Goal: Information Seeking & Learning: Learn about a topic

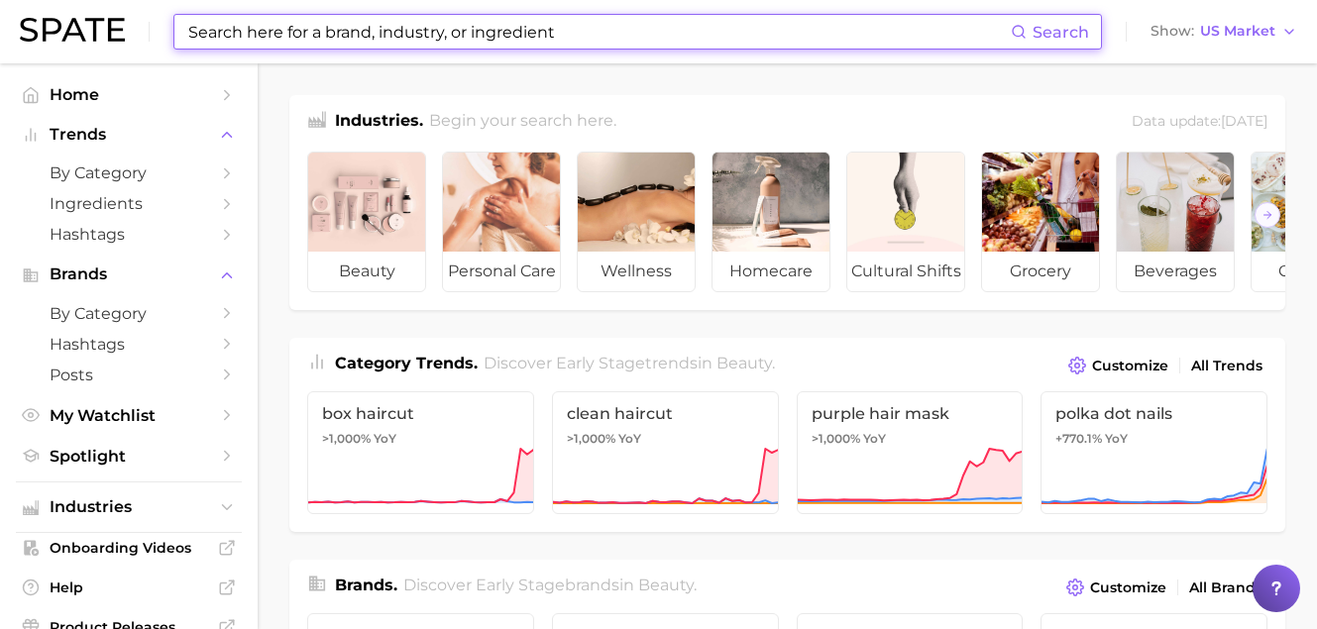
click at [388, 40] on input at bounding box center [598, 32] width 824 height 34
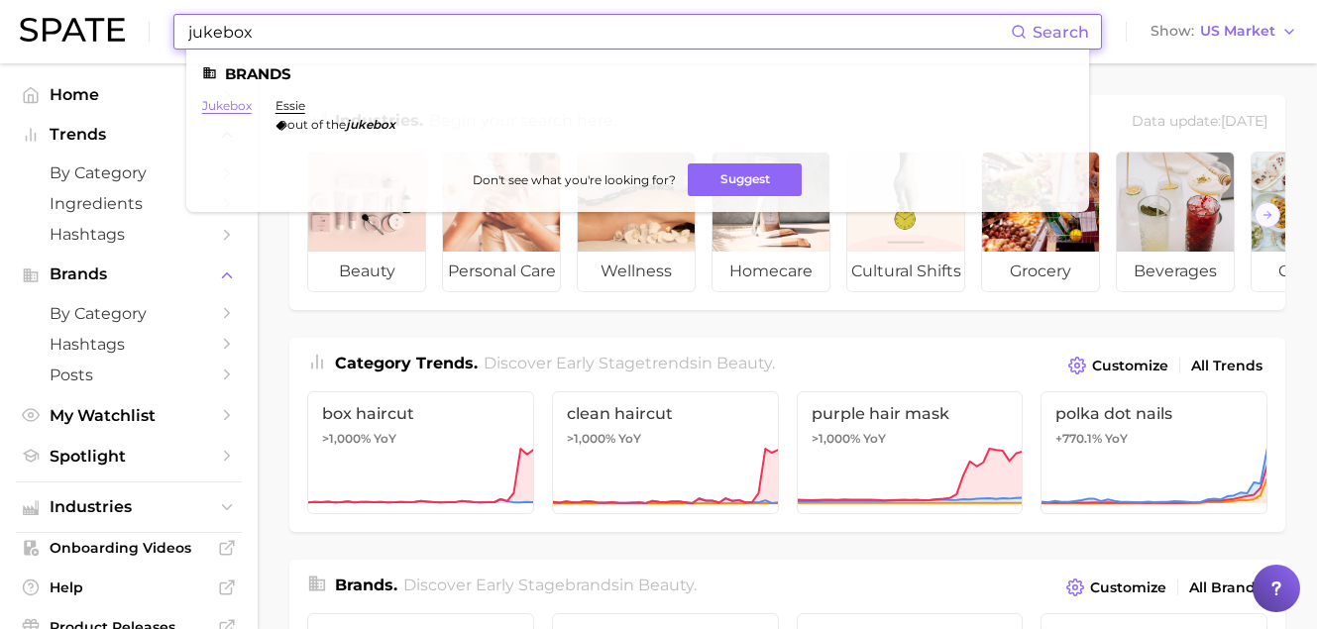
type input "jukebox"
click at [245, 104] on link "jukebox" at bounding box center [227, 105] width 50 height 15
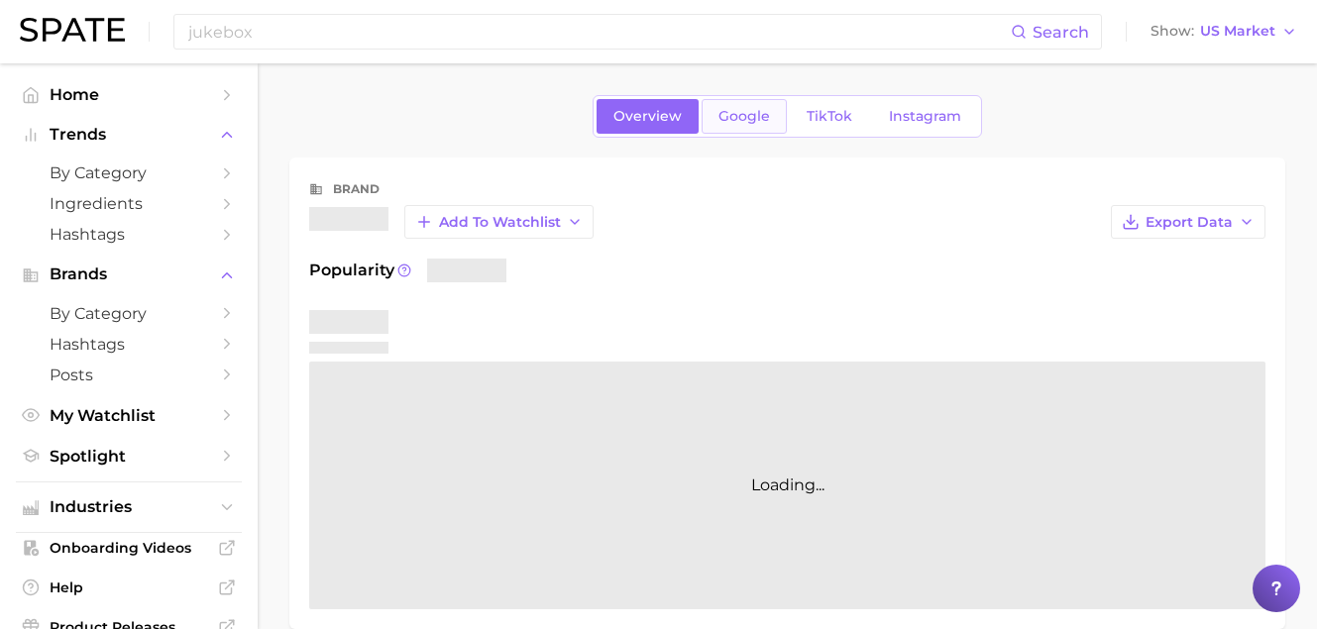
click at [753, 109] on span "Google" at bounding box center [744, 116] width 52 height 17
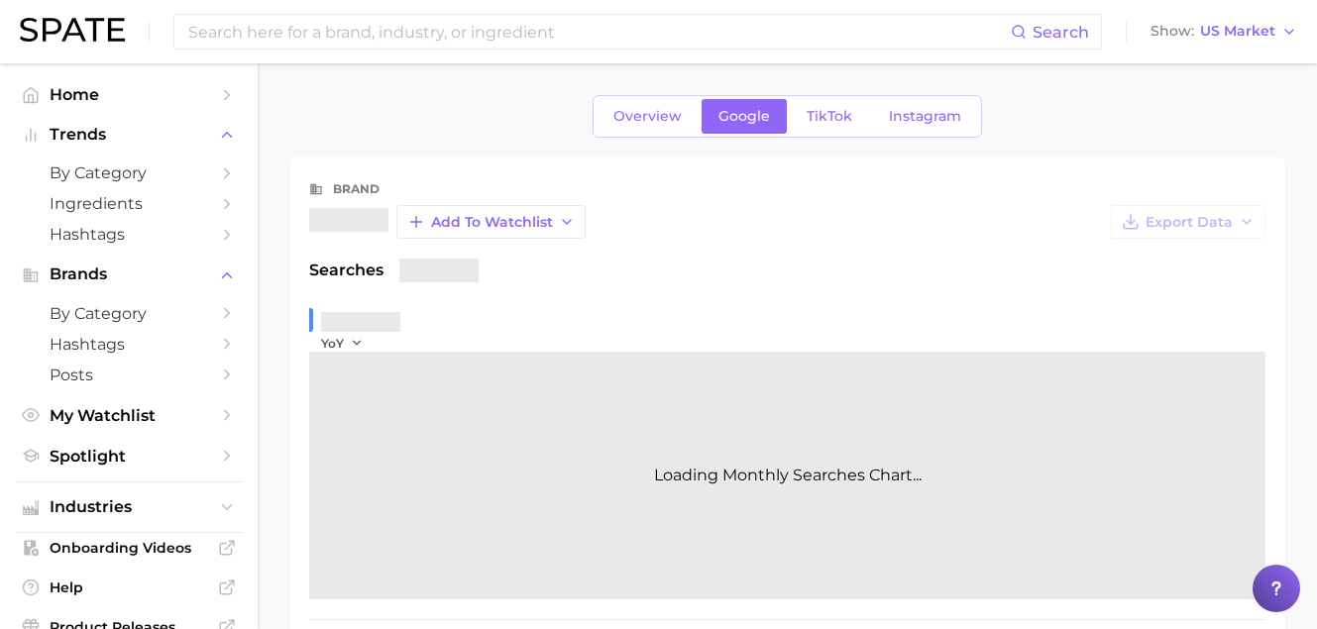
scroll to position [361, 0]
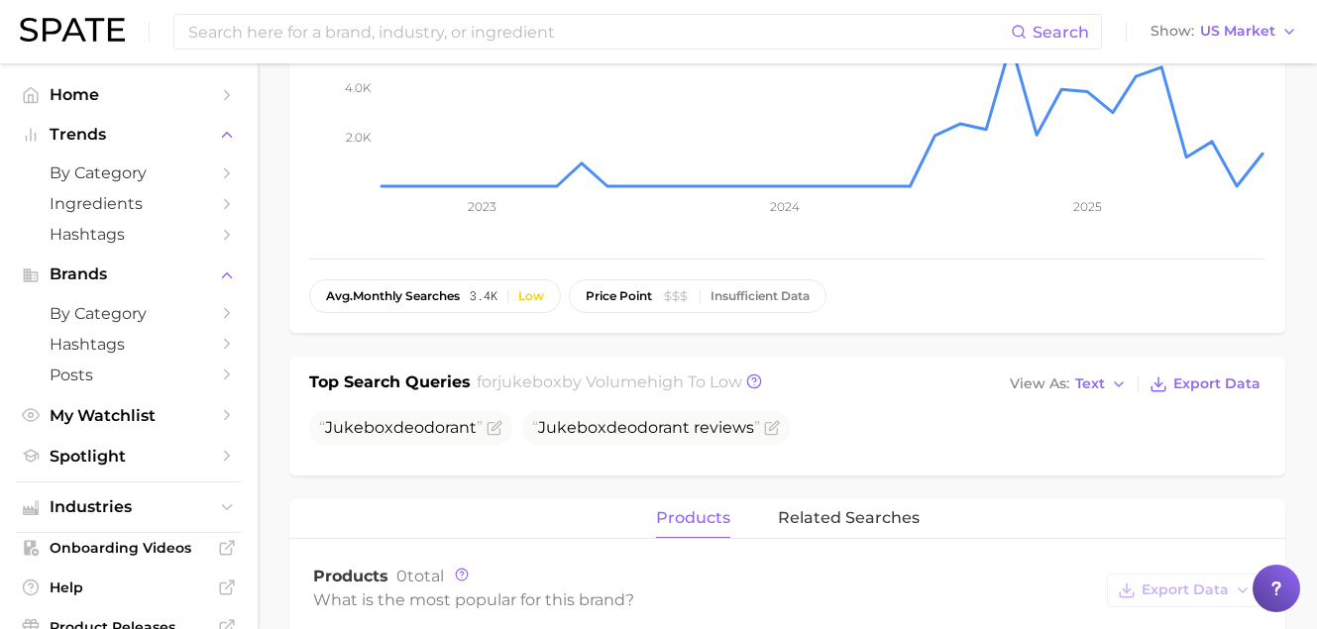
click at [448, 52] on div "Search Show US Market" at bounding box center [658, 31] width 1277 height 63
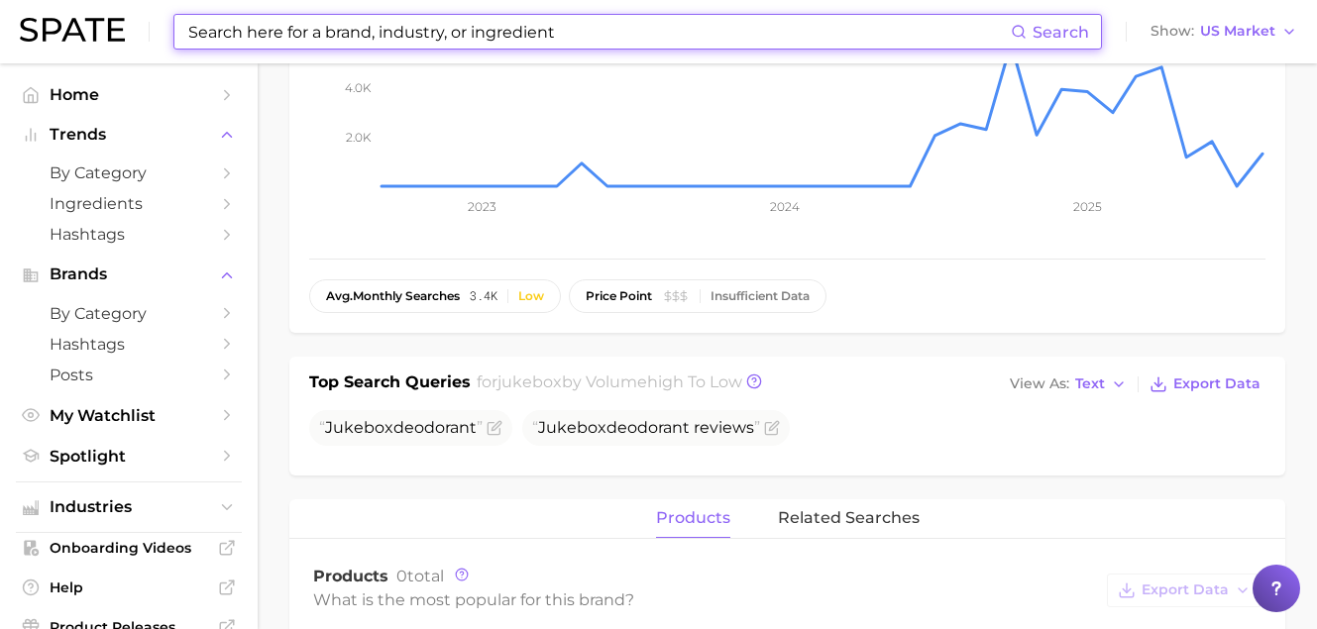
click at [444, 38] on input at bounding box center [598, 32] width 824 height 34
type input "k"
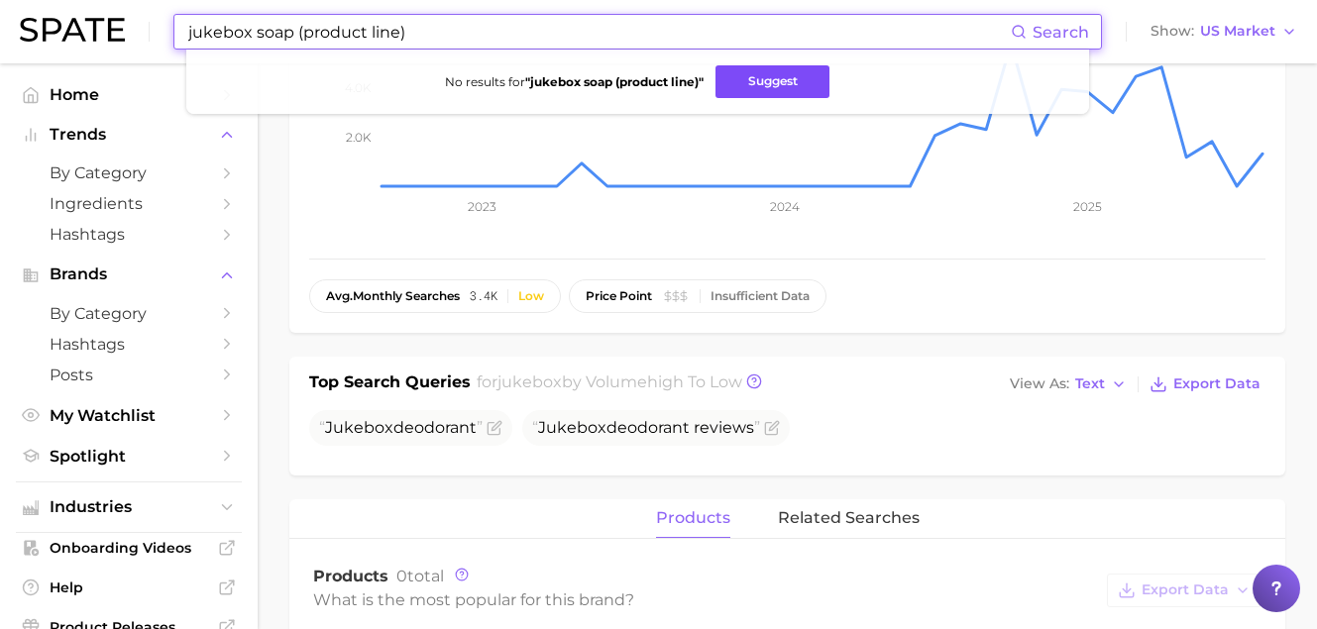
click at [754, 89] on button "Suggest" at bounding box center [772, 81] width 114 height 33
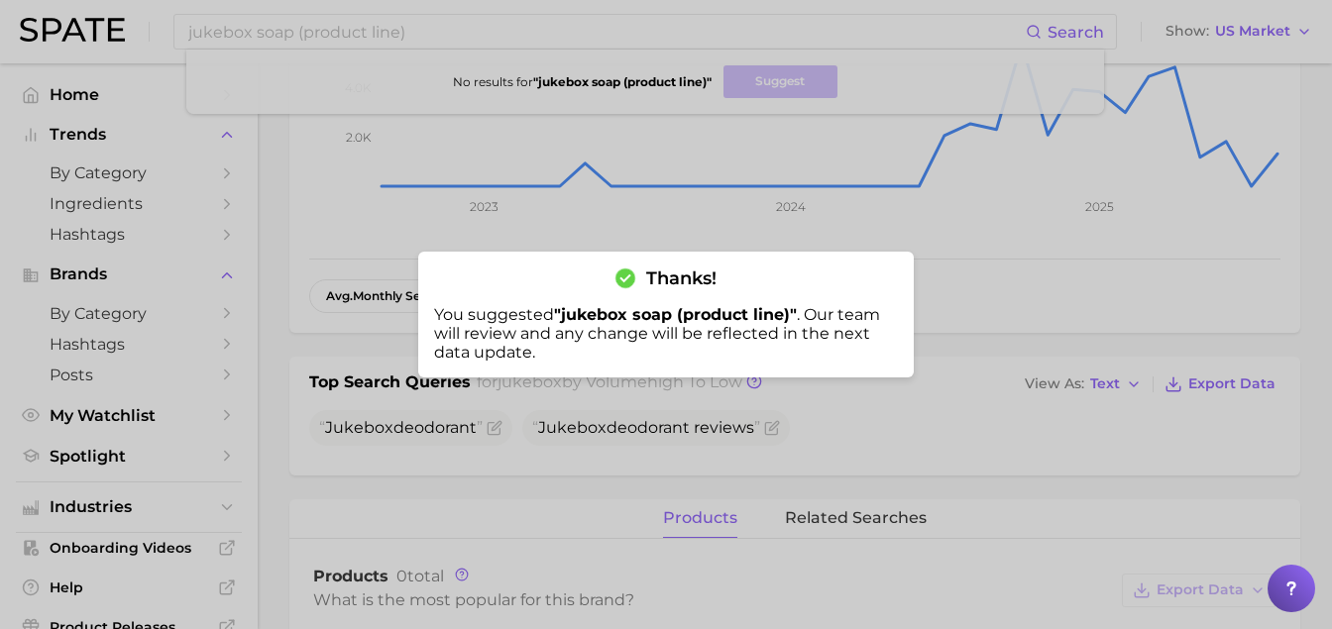
click at [342, 236] on div at bounding box center [666, 314] width 1332 height 629
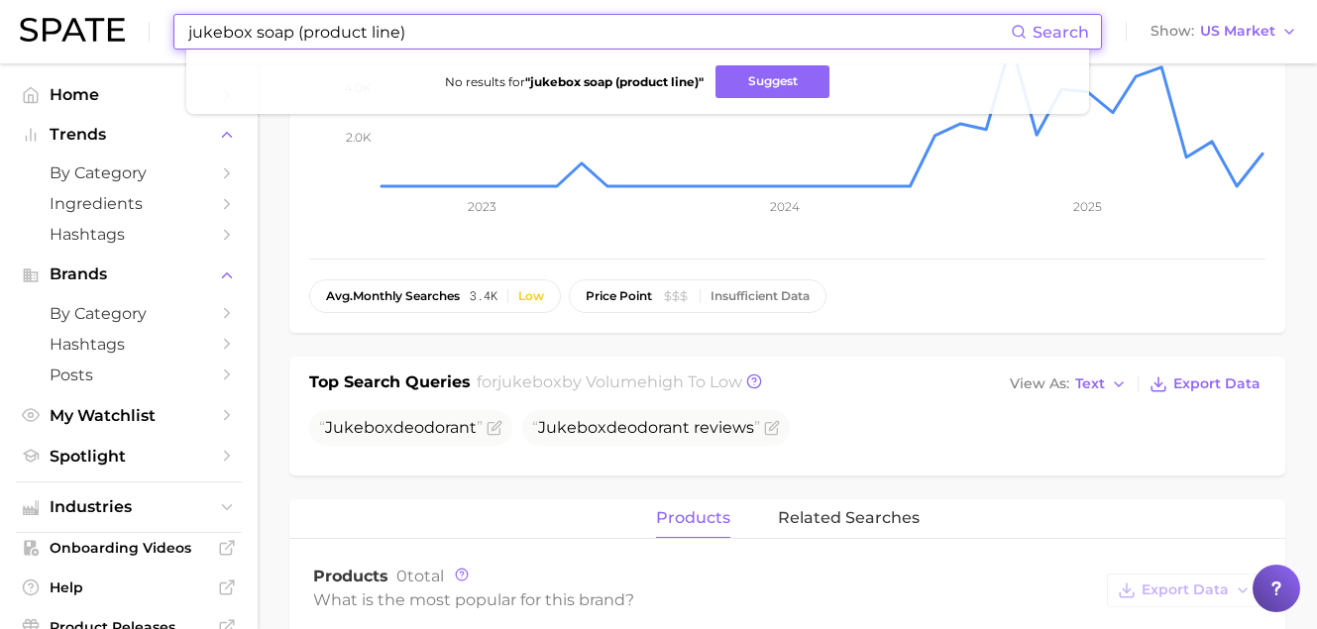
drag, startPoint x: 448, startPoint y: 36, endPoint x: -46, endPoint y: 24, distance: 493.6
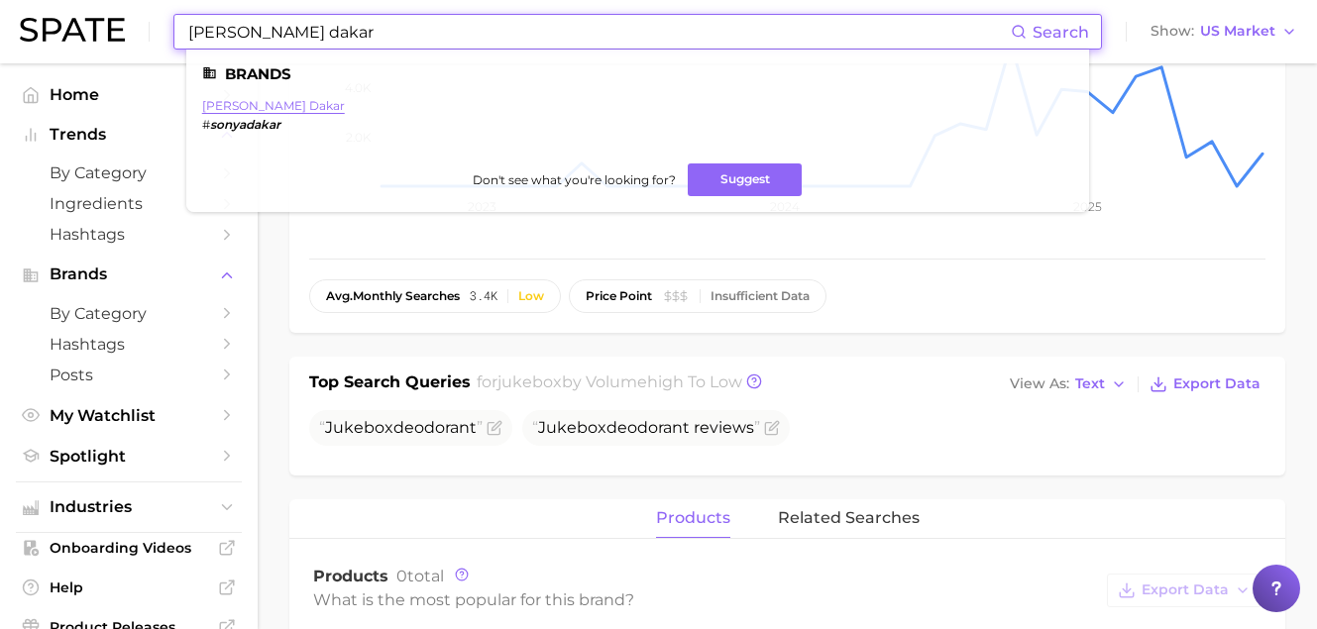
type input "sonya dakar"
click at [243, 108] on link "sonya dakar" at bounding box center [273, 105] width 143 height 15
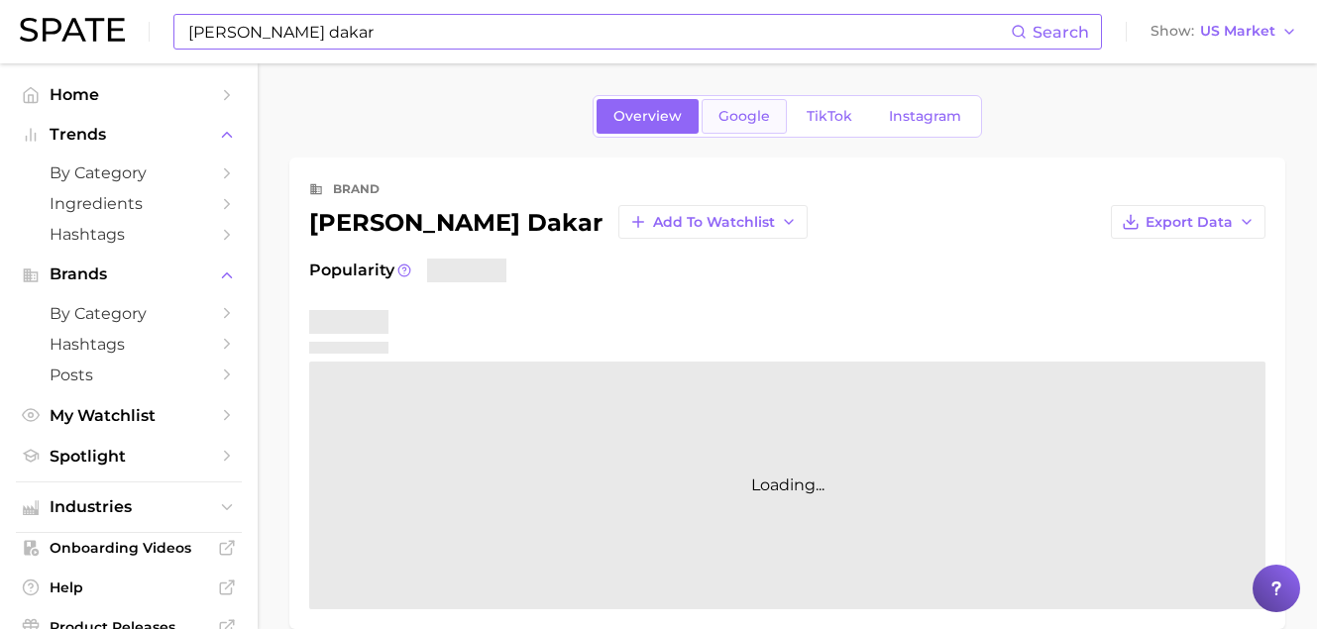
click at [718, 111] on span "Google" at bounding box center [744, 116] width 52 height 17
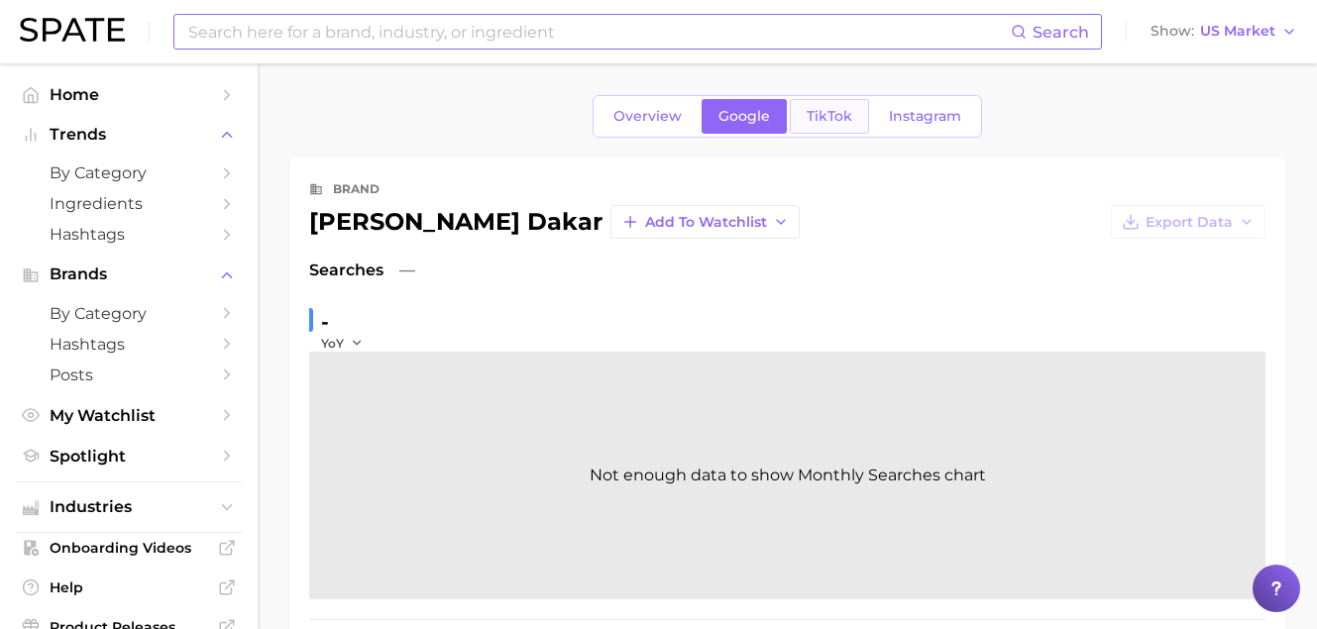
click at [815, 109] on span "TikTok" at bounding box center [830, 116] width 46 height 17
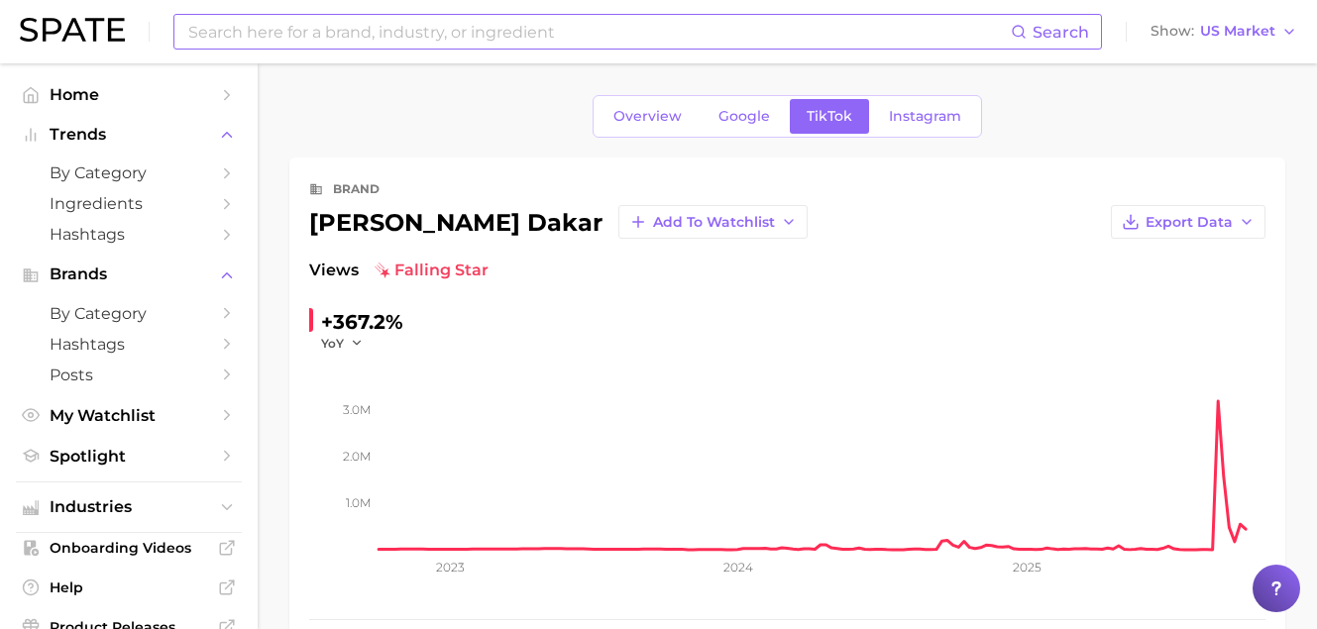
click at [296, 26] on input at bounding box center [598, 32] width 824 height 34
paste input "https://voshbon.co.uk/"
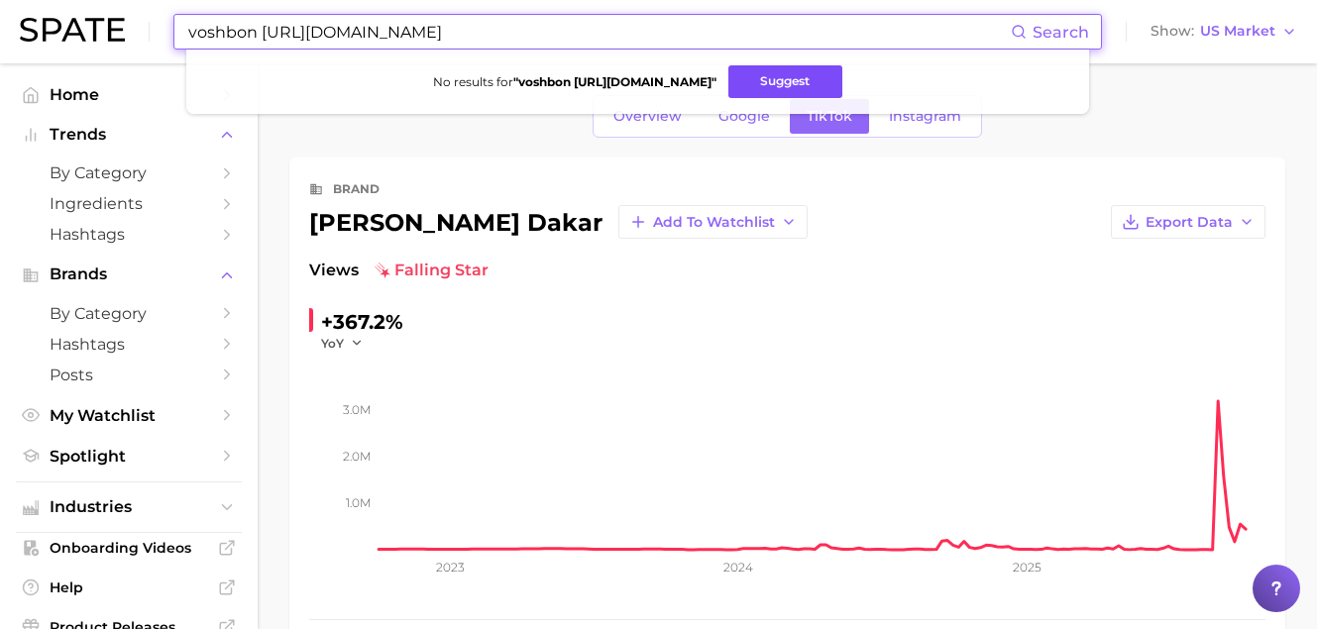
click at [779, 75] on button "Suggest" at bounding box center [785, 81] width 114 height 33
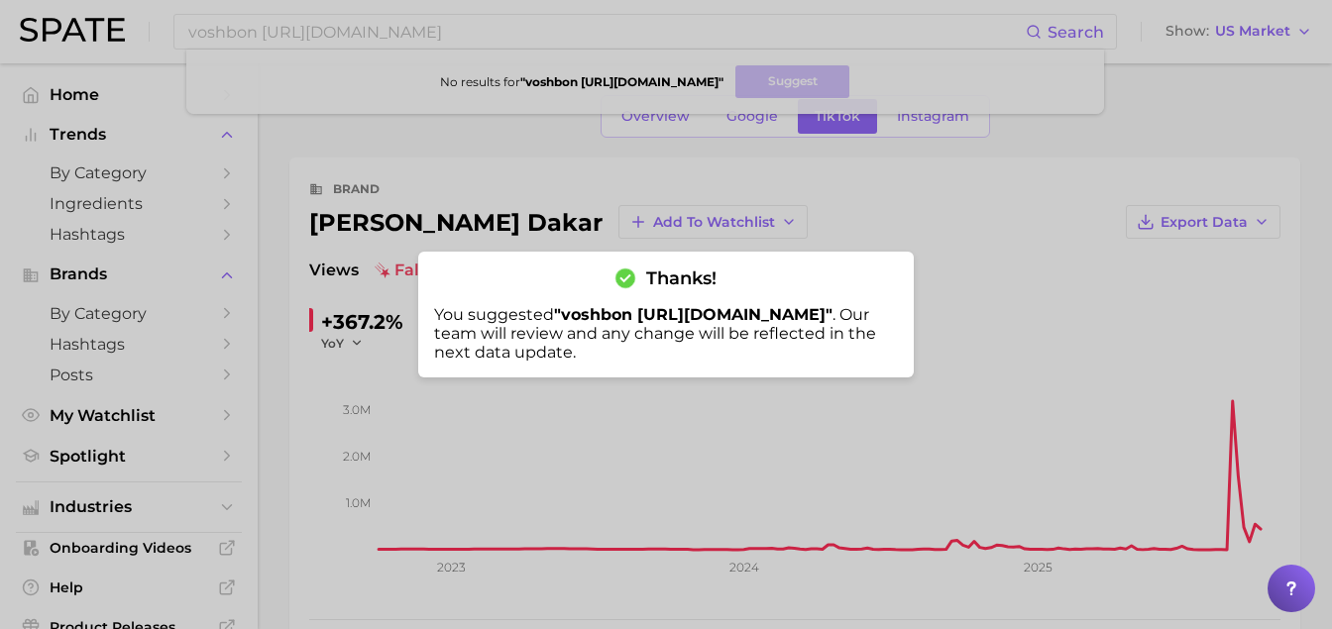
click at [351, 14] on div at bounding box center [666, 314] width 1332 height 629
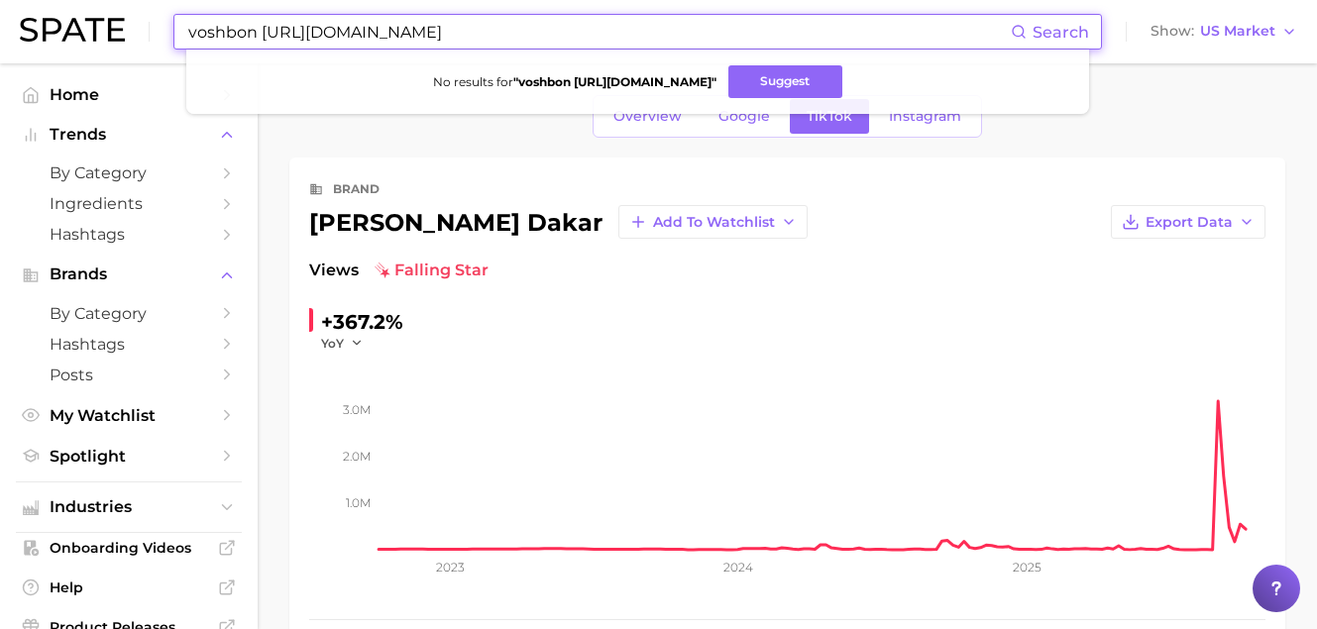
drag, startPoint x: 473, startPoint y: 26, endPoint x: 75, endPoint y: 11, distance: 397.6
click at [87, 11] on div "voshbon https://voshbon.co.uk/ Search No results for " voshbon https://voshbon.…" at bounding box center [658, 31] width 1277 height 63
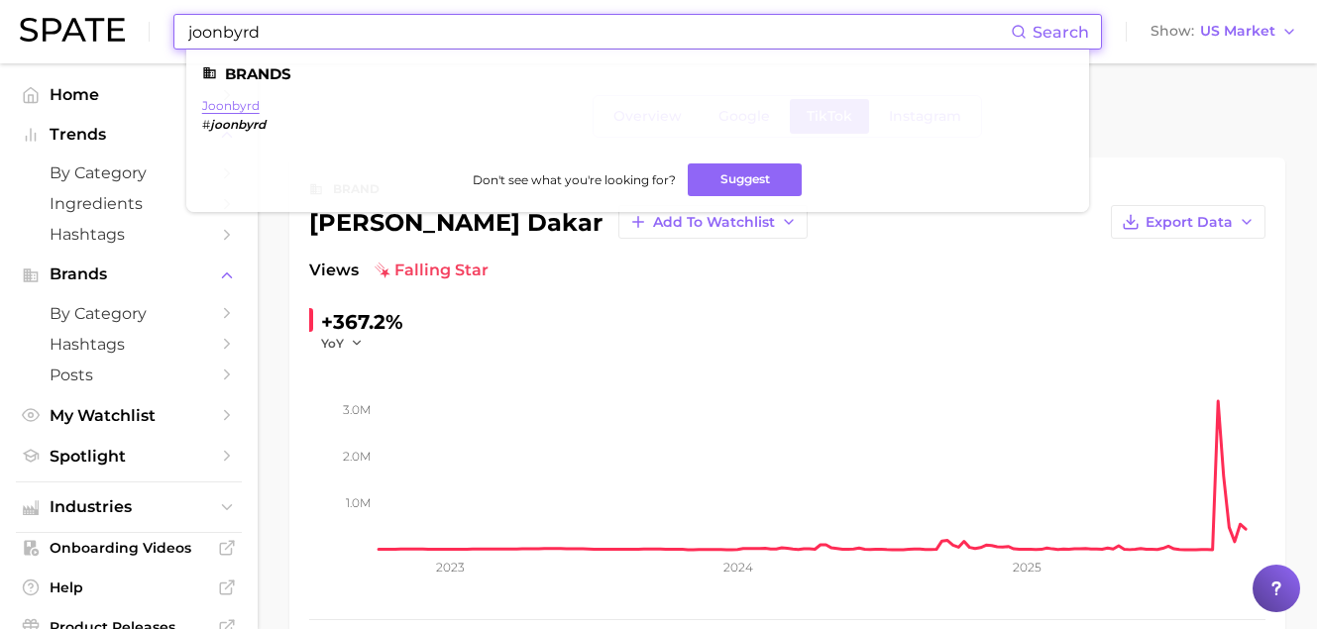
type input "joonbyrd"
click at [234, 105] on link "joonbyrd" at bounding box center [230, 105] width 57 height 15
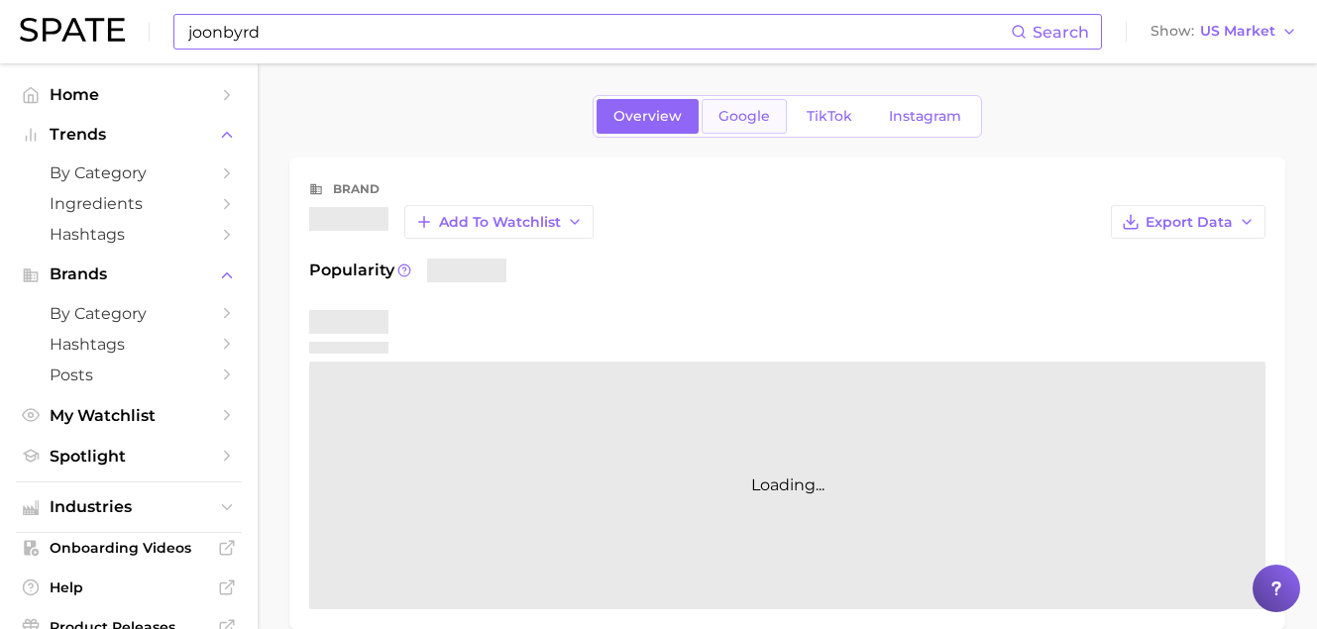
click at [735, 110] on span "Google" at bounding box center [744, 116] width 52 height 17
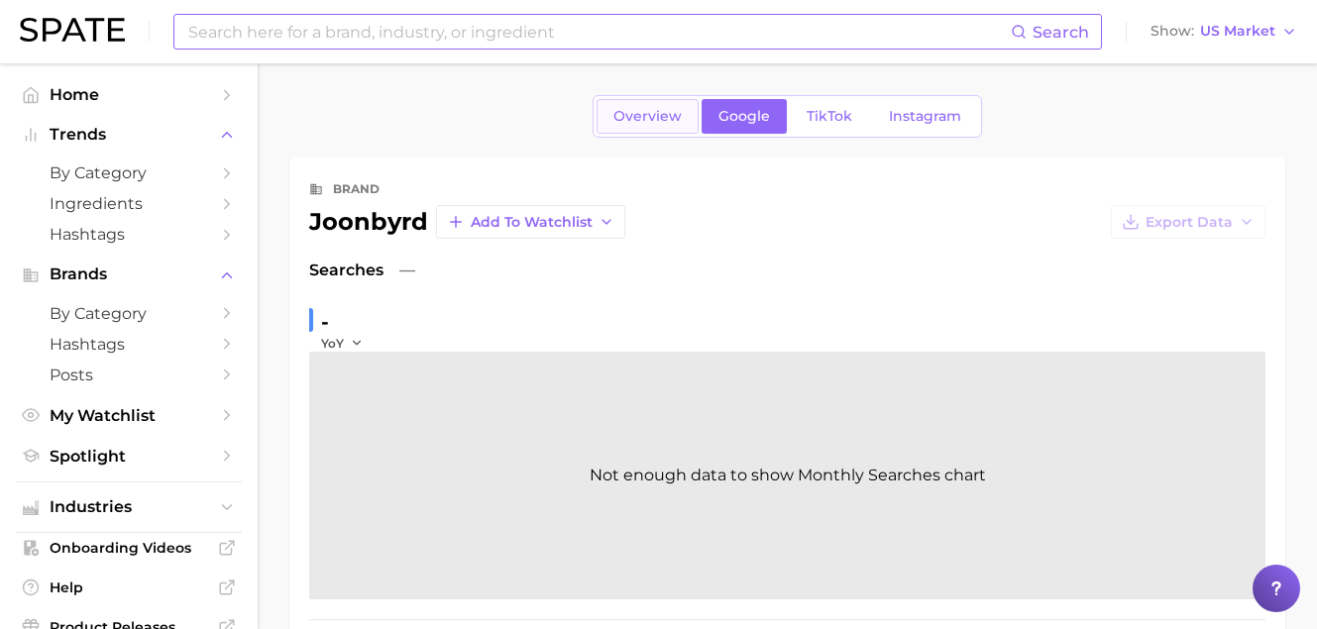
click at [693, 119] on link "Overview" at bounding box center [648, 116] width 102 height 35
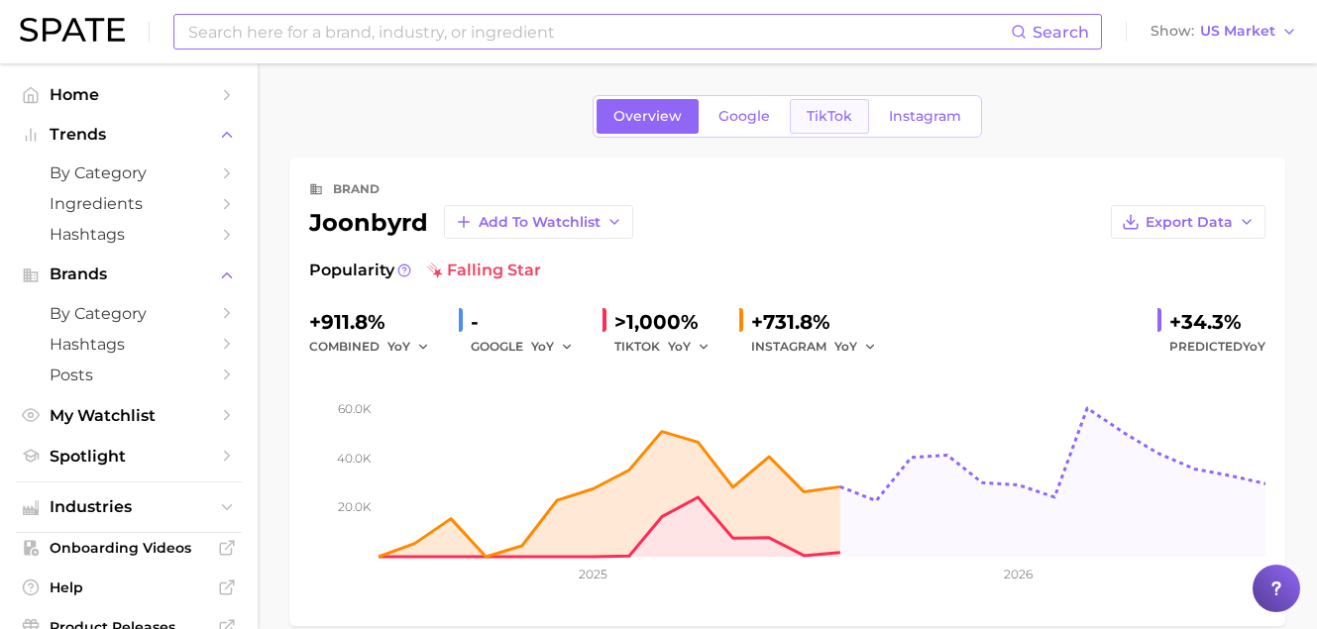
click at [831, 113] on span "TikTok" at bounding box center [830, 116] width 46 height 17
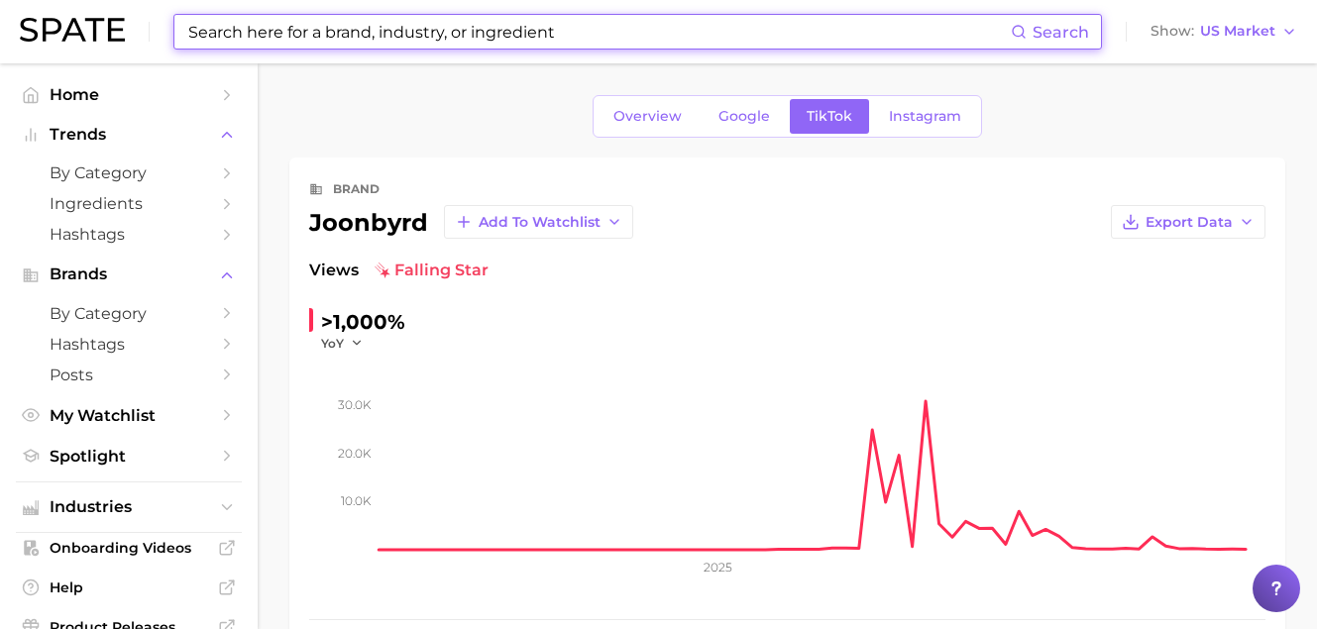
click at [353, 42] on input at bounding box center [598, 32] width 824 height 34
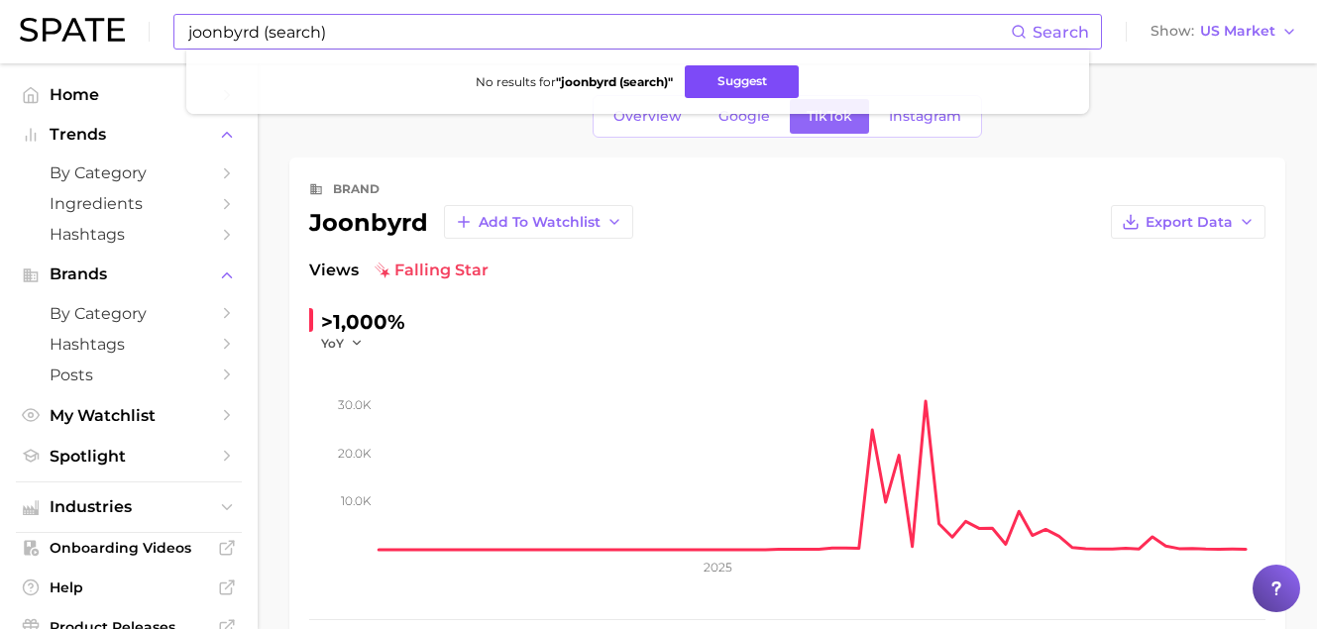
click at [716, 87] on button "Suggest" at bounding box center [742, 81] width 114 height 33
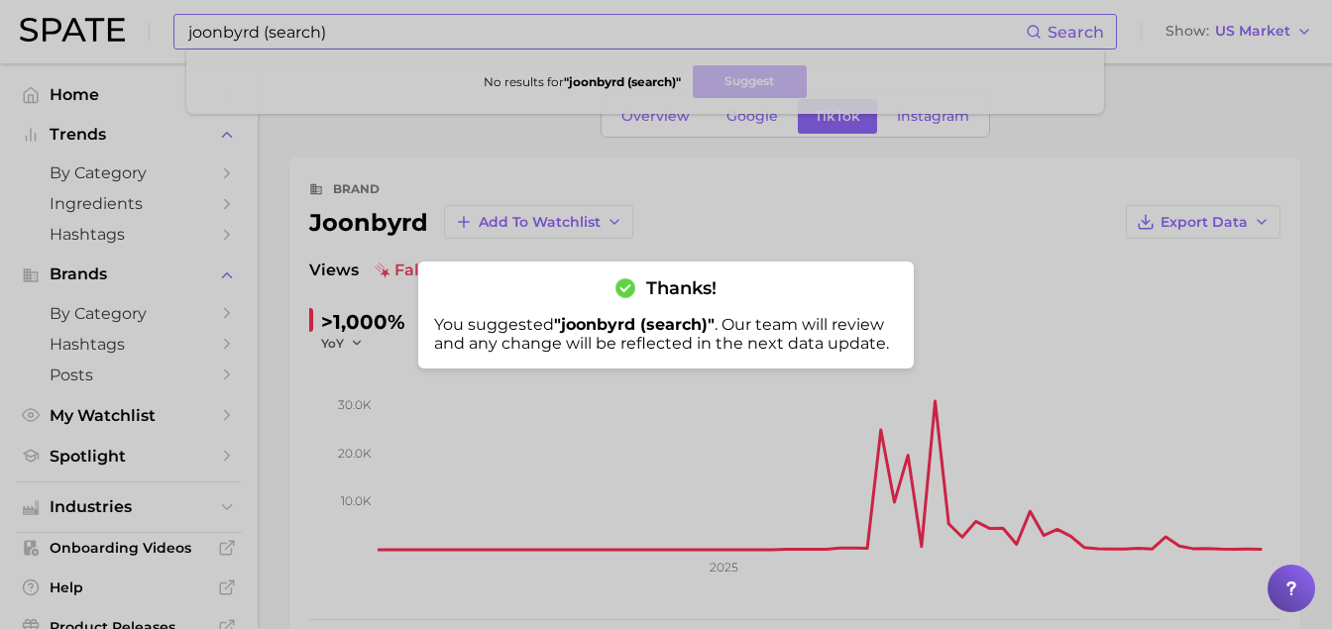
click at [380, 17] on div at bounding box center [666, 314] width 1332 height 629
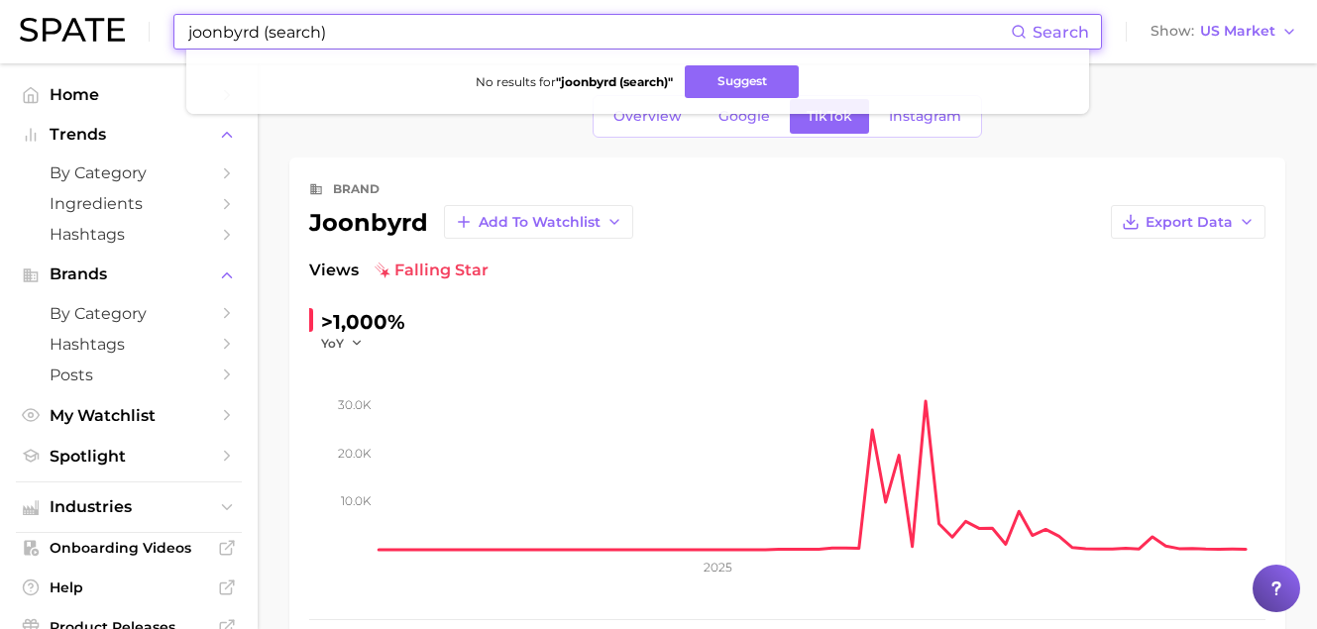
drag, startPoint x: 376, startPoint y: 29, endPoint x: -34, endPoint y: 12, distance: 409.6
click at [0, 12] on html "joonbyrd (search) Search No results for " joonbyrd (search) " Suggest Show US M…" at bounding box center [658, 314] width 1317 height 629
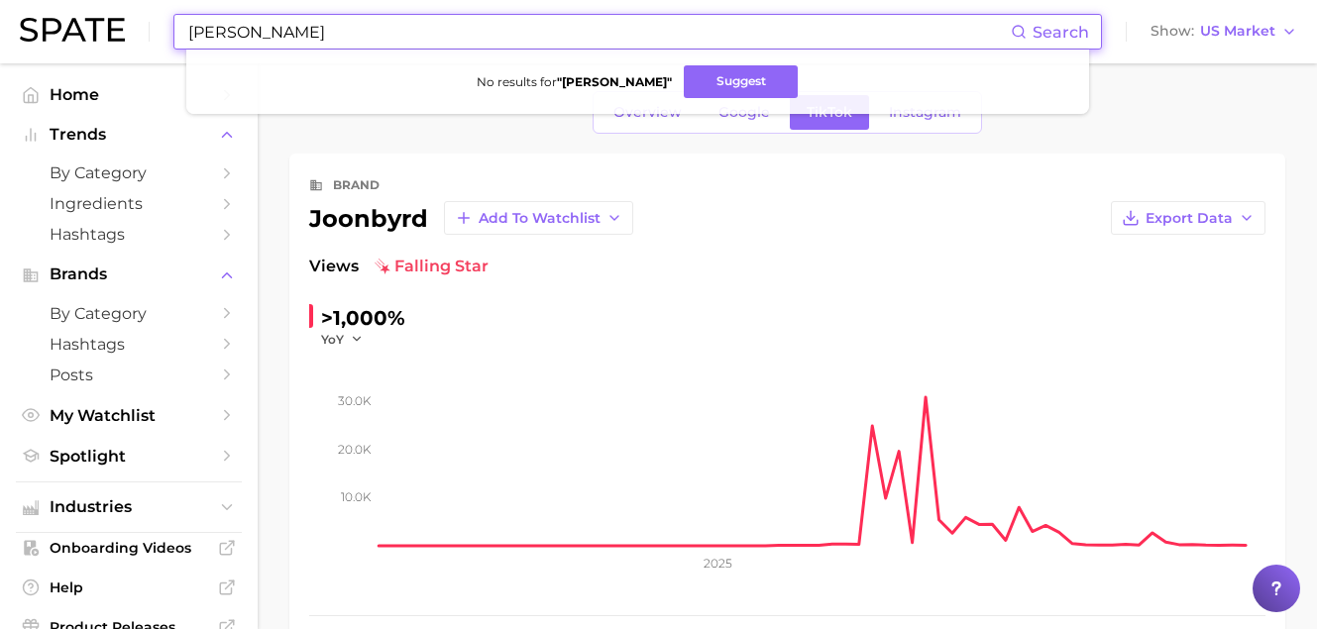
click at [433, 162] on div "brand joonbyrd Add to Watchlist Export Data Views falling star >1,000% YoY 10.0…" at bounding box center [787, 440] width 996 height 573
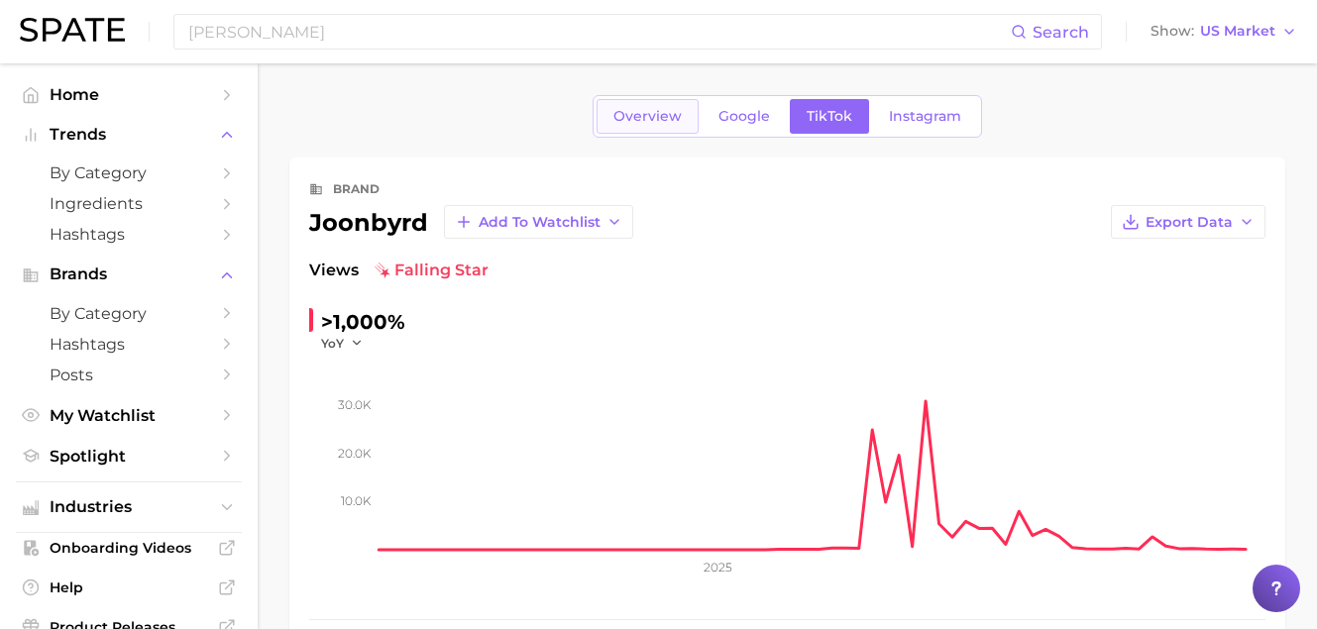
click at [652, 123] on span "Overview" at bounding box center [647, 116] width 68 height 17
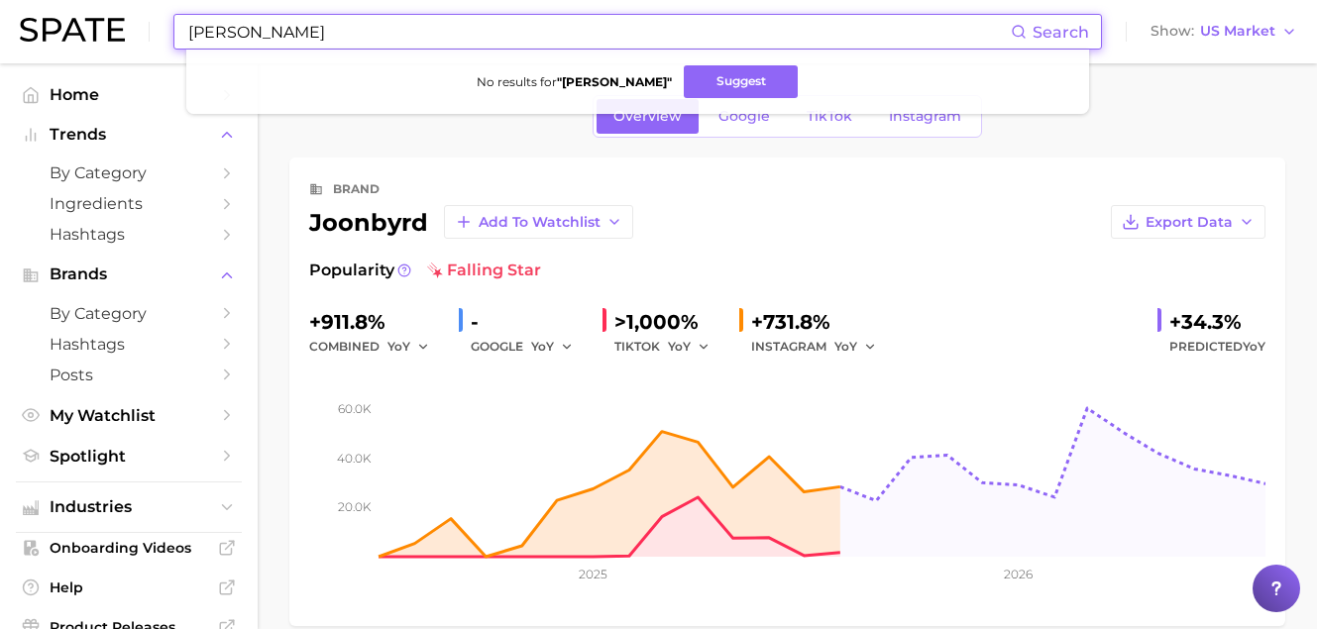
drag, startPoint x: -12, startPoint y: 2, endPoint x: -42, endPoint y: -1, distance: 29.9
click at [0, 0] on html "sara bengur Search No results for " sara bengur " Suggest Show US Market Home T…" at bounding box center [658, 314] width 1317 height 629
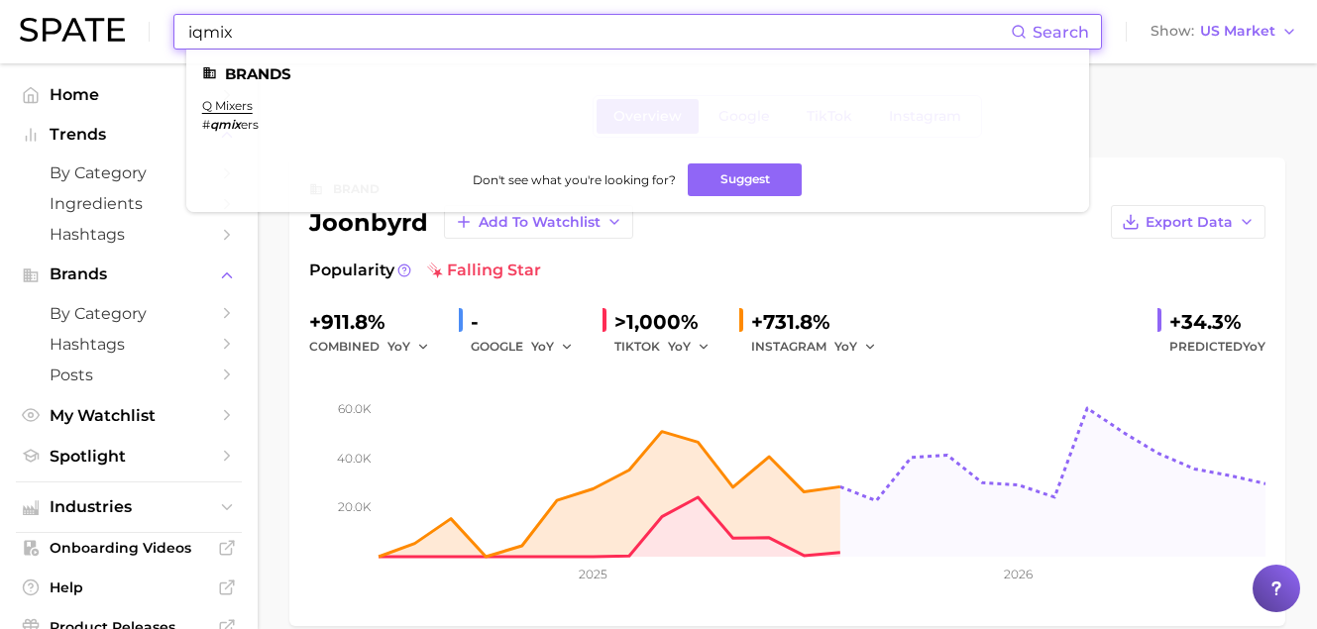
drag, startPoint x: 258, startPoint y: 36, endPoint x: 197, endPoint y: 36, distance: 60.4
click at [197, 36] on input "iqmix" at bounding box center [598, 32] width 824 height 34
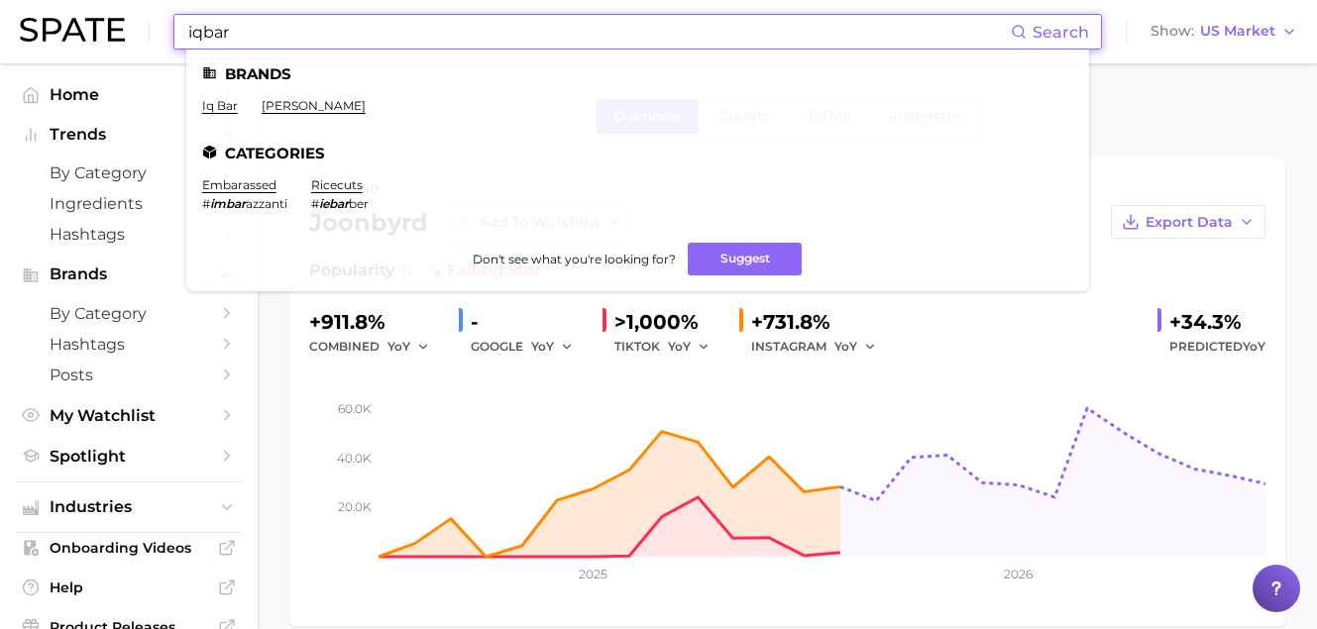
type input "iqbar"
click at [223, 107] on link "iq bar" at bounding box center [220, 105] width 36 height 15
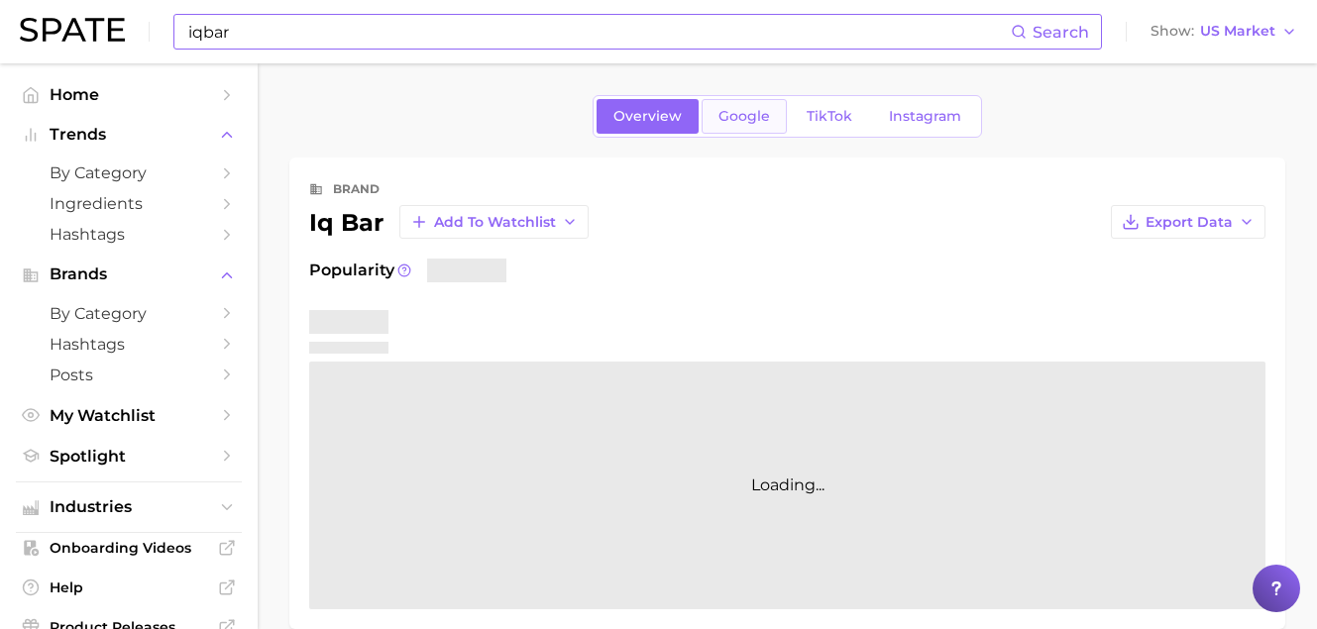
click at [760, 124] on span "Google" at bounding box center [744, 116] width 52 height 17
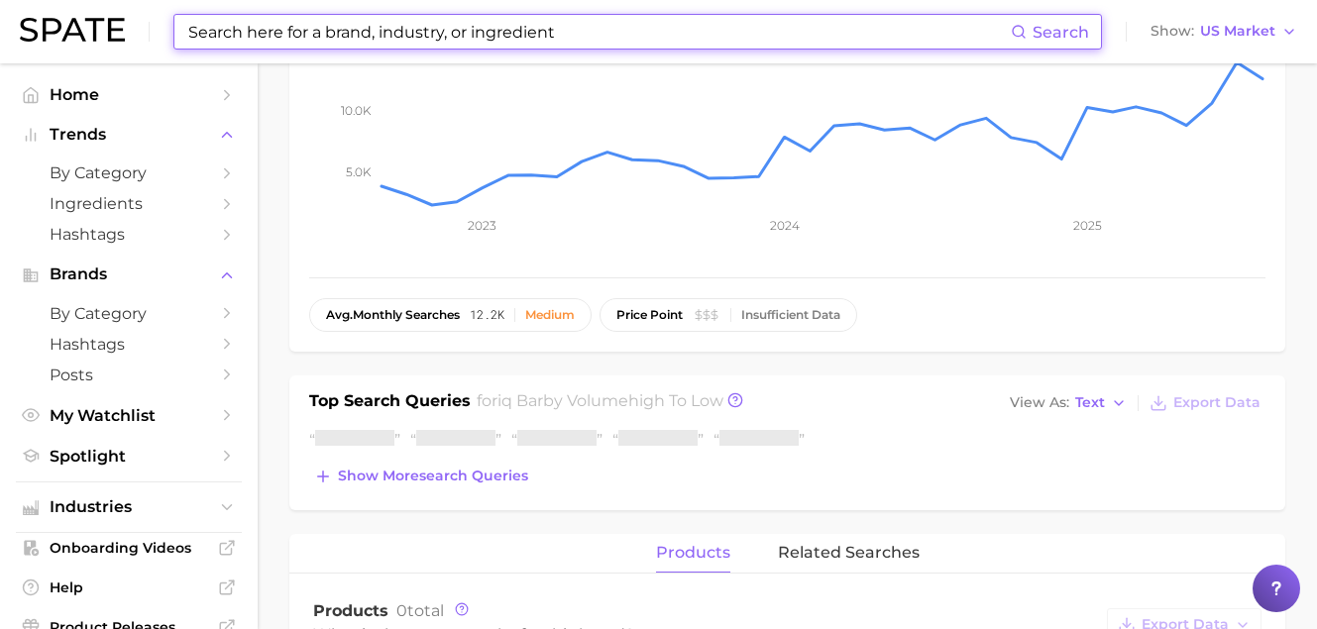
scroll to position [346, 0]
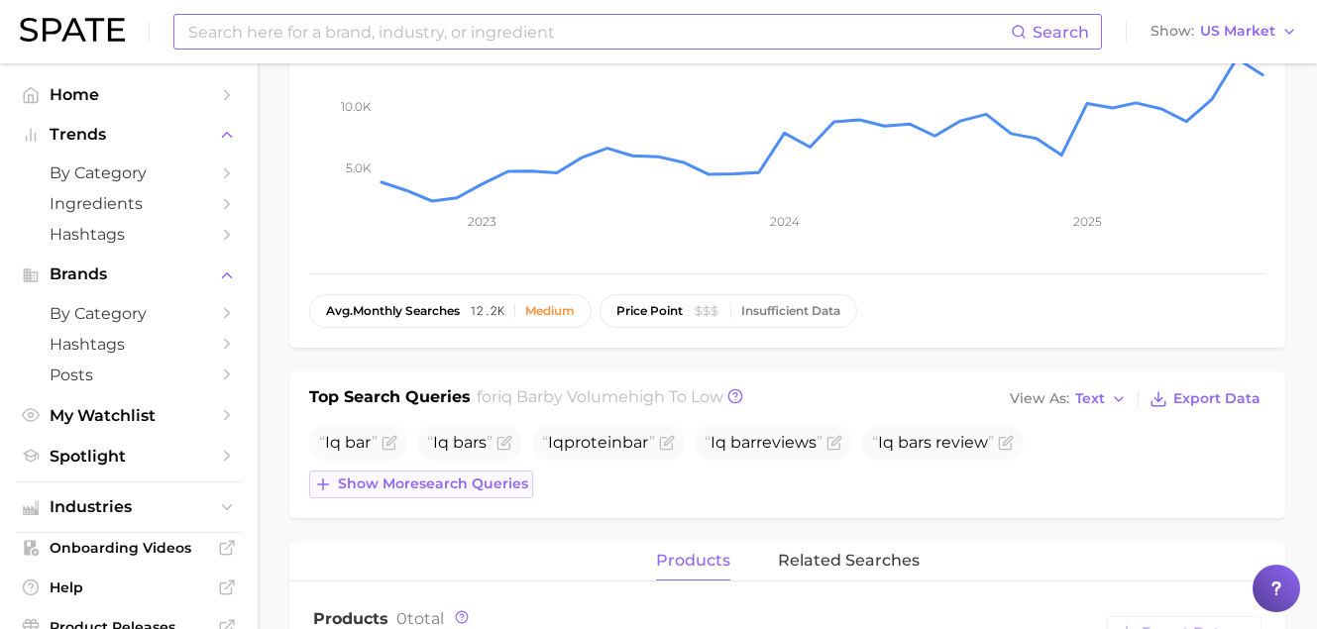
click at [494, 491] on span "Show more search queries" at bounding box center [433, 484] width 190 height 17
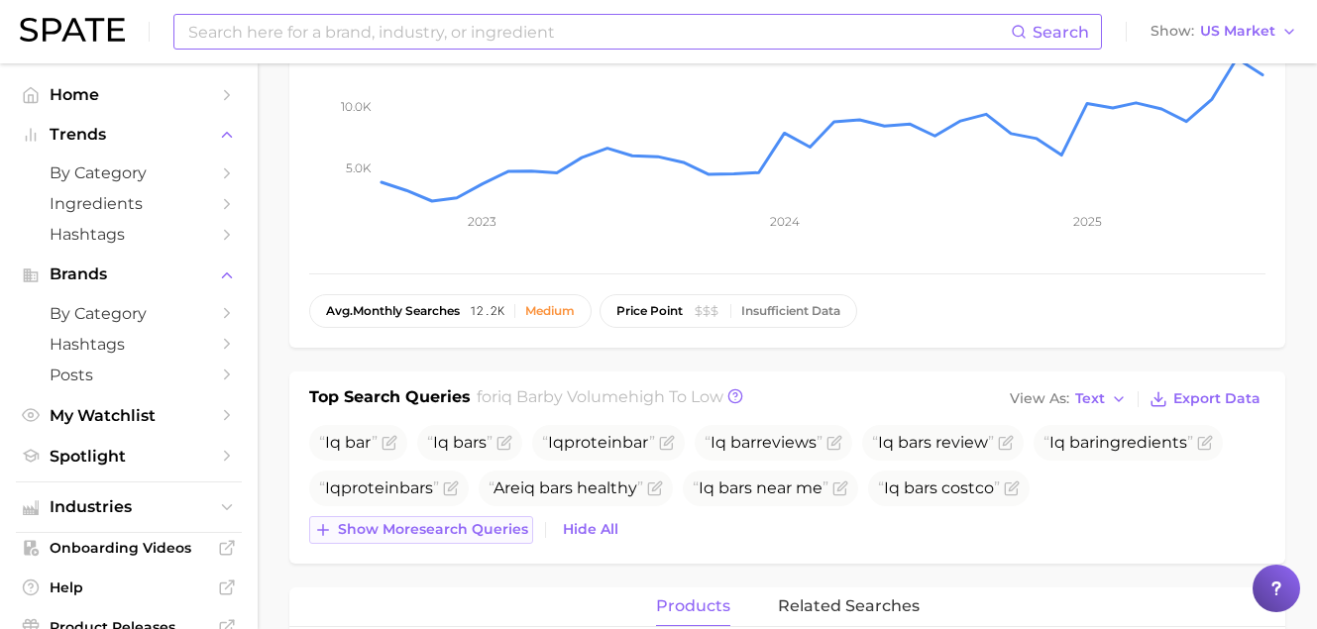
click at [495, 532] on span "Show more search queries" at bounding box center [433, 529] width 190 height 17
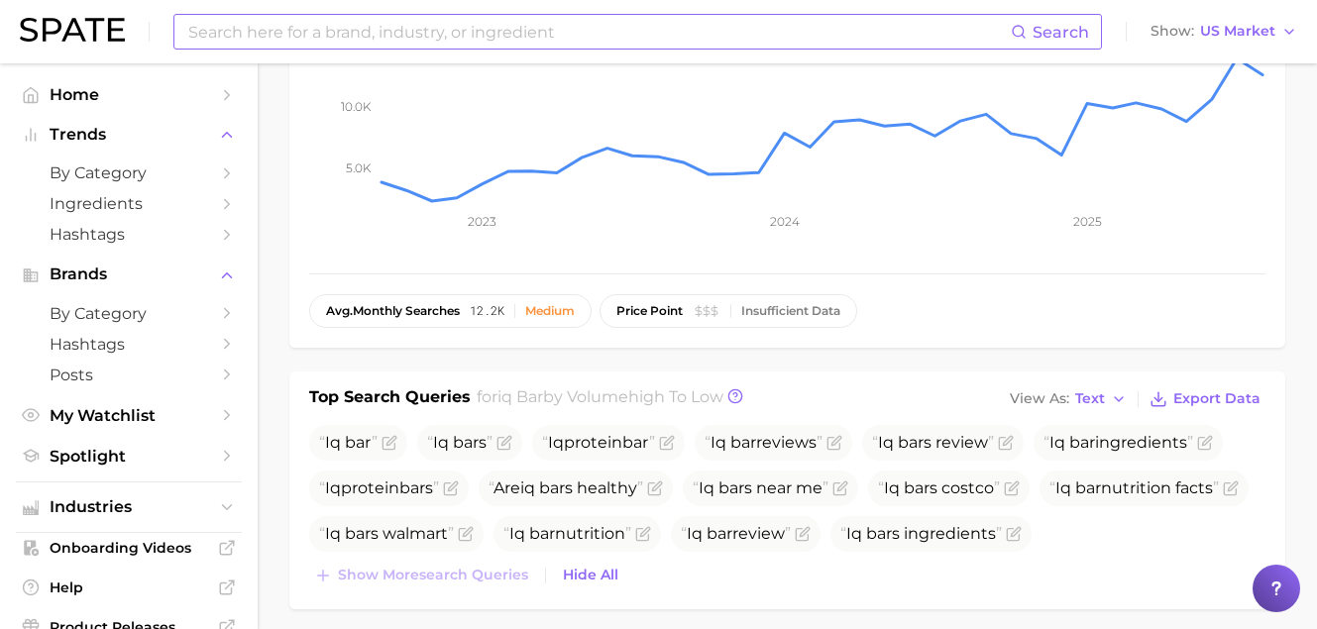
click at [354, 24] on input at bounding box center [598, 32] width 824 height 34
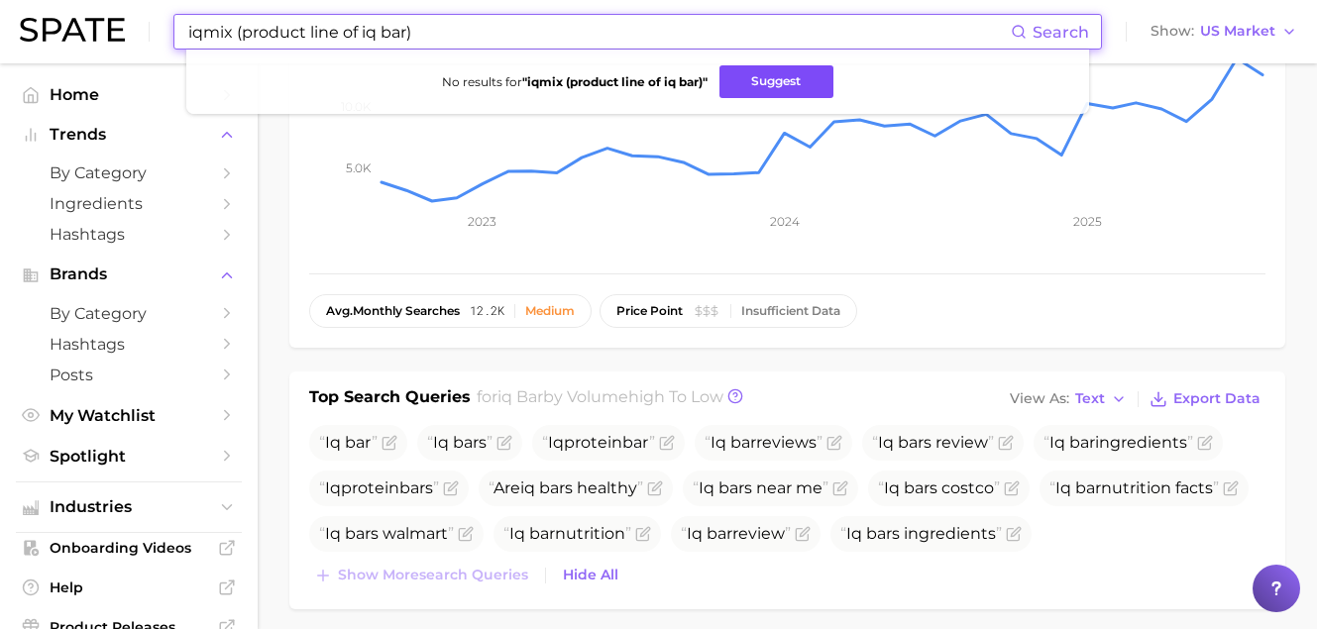
click at [737, 79] on button "Suggest" at bounding box center [776, 81] width 114 height 33
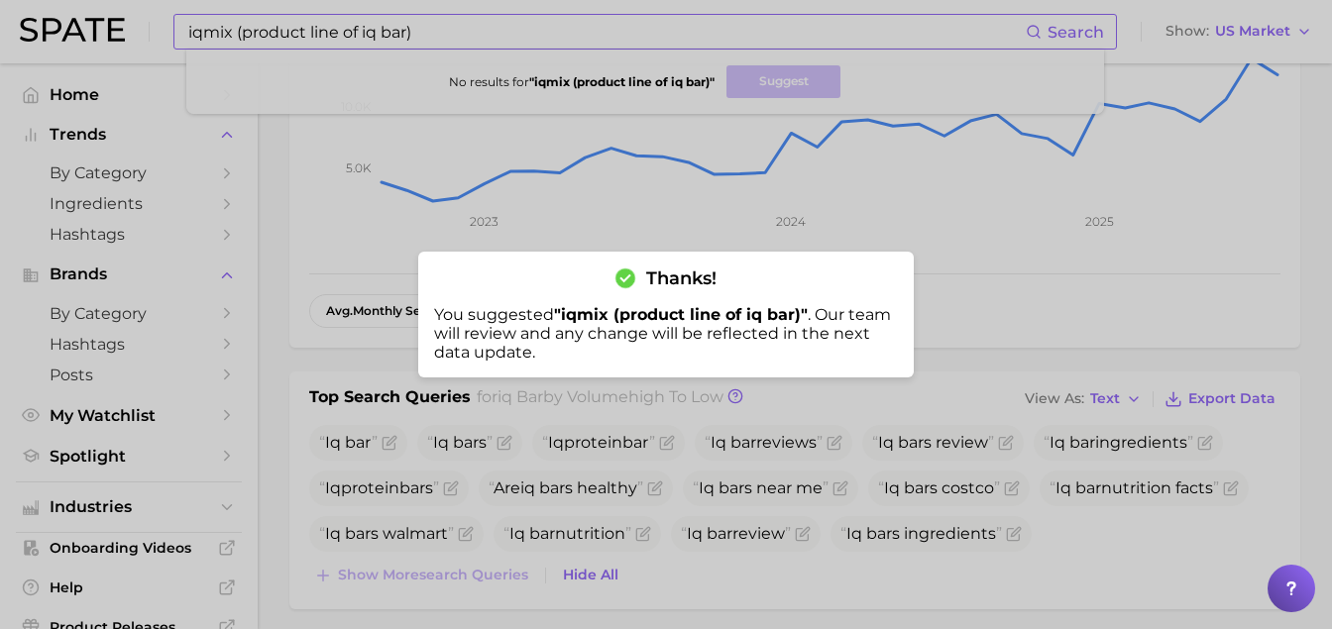
click at [250, 41] on div at bounding box center [666, 314] width 1332 height 629
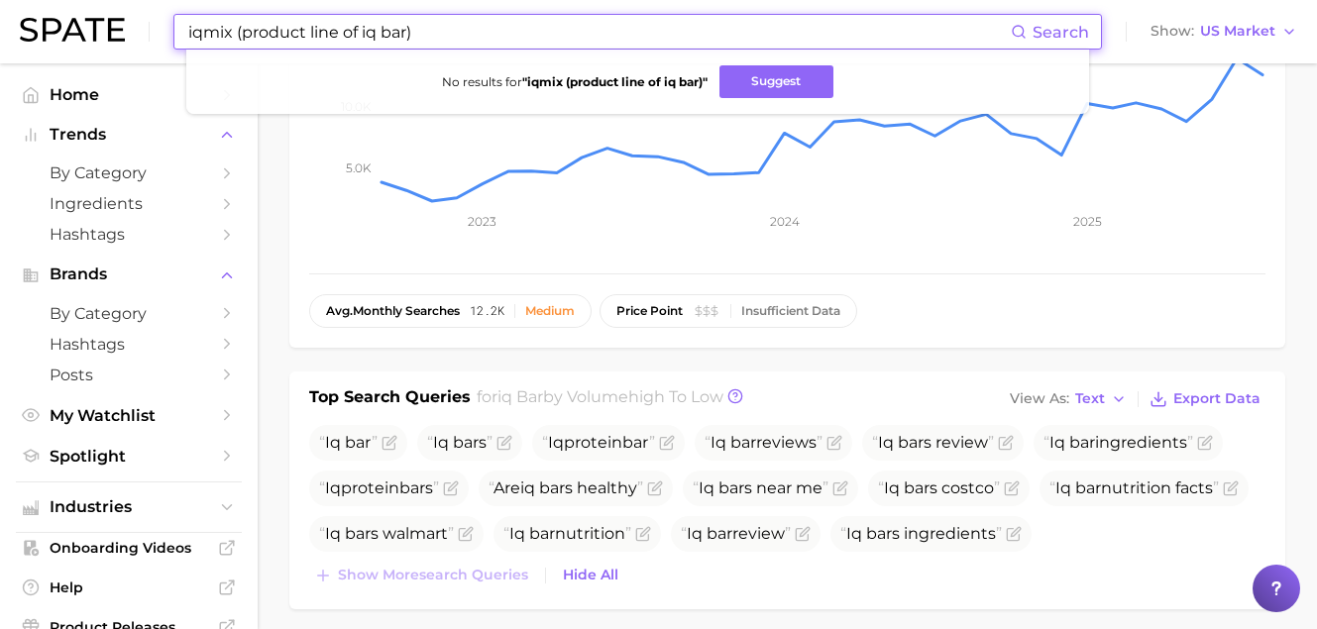
drag, startPoint x: 501, startPoint y: 32, endPoint x: 84, endPoint y: 5, distance: 418.0
click at [84, 5] on div "iqmix (product line of iq bar) Search No results for " iqmix (product line of i…" at bounding box center [658, 31] width 1277 height 63
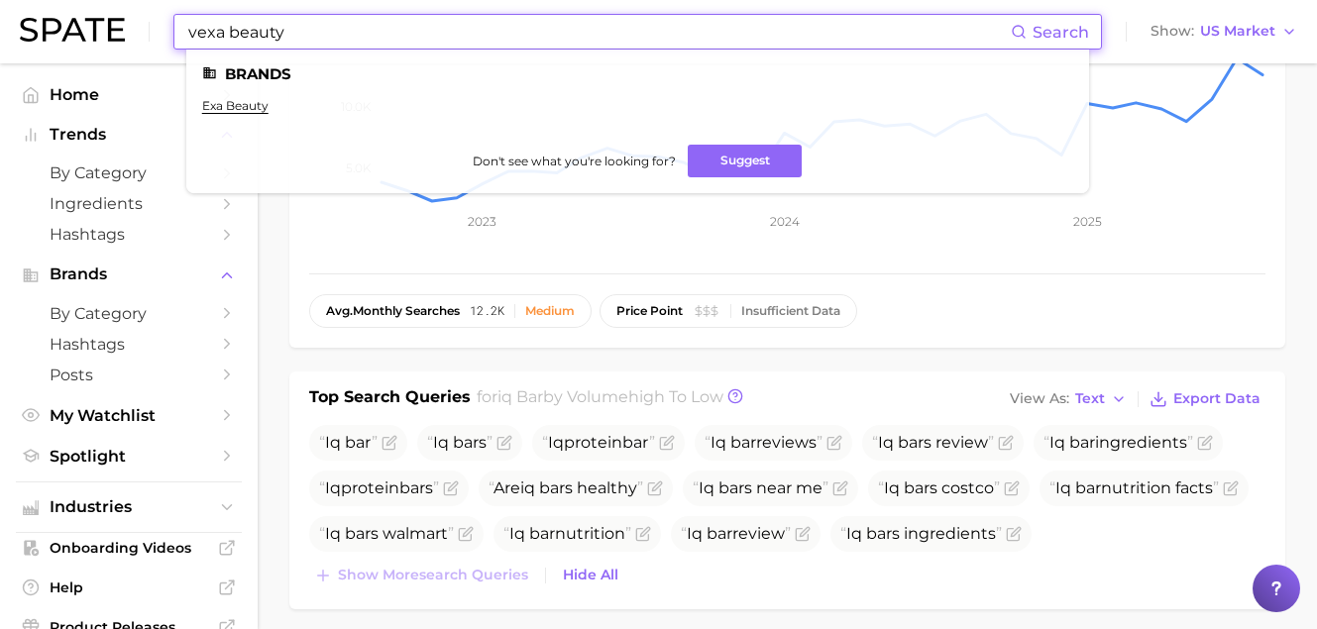
drag, startPoint x: 329, startPoint y: 39, endPoint x: 226, endPoint y: 32, distance: 103.3
click at [226, 32] on input "vexa beauty" at bounding box center [598, 32] width 824 height 34
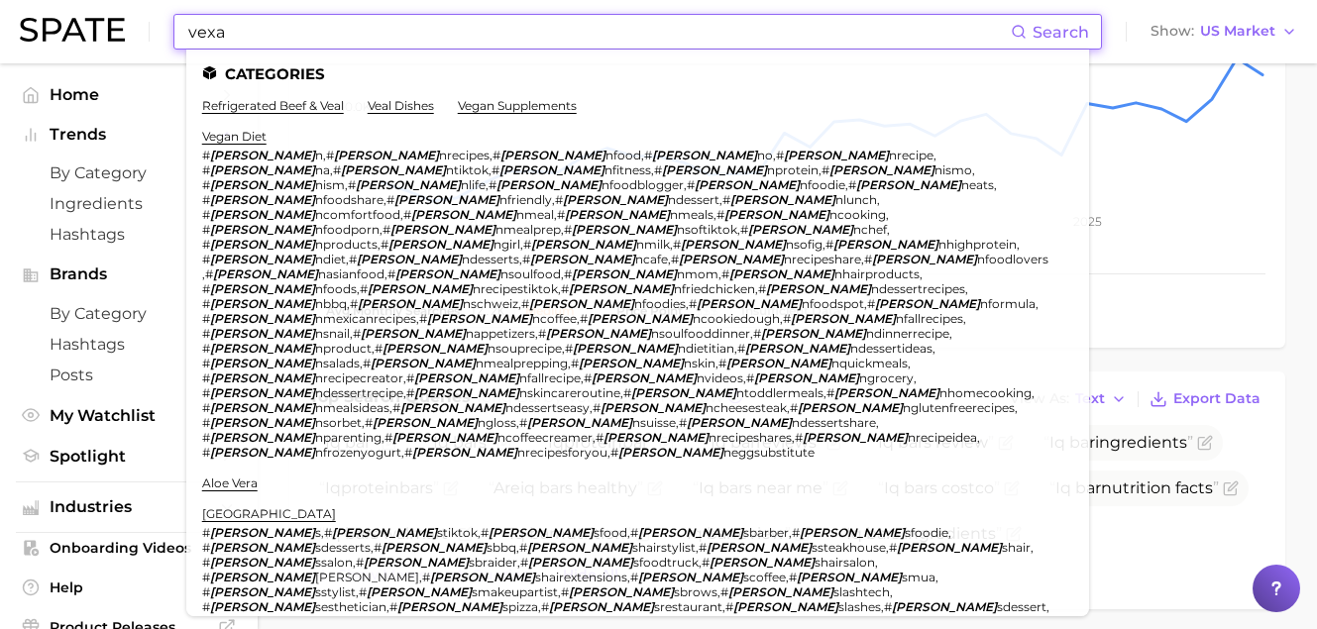
drag, startPoint x: 274, startPoint y: 32, endPoint x: 71, endPoint y: 14, distance: 203.9
click at [71, 14] on div "vexa Search Categories refrigerated beef & veal veal dishes vegan supplements v…" at bounding box center [658, 31] width 1277 height 63
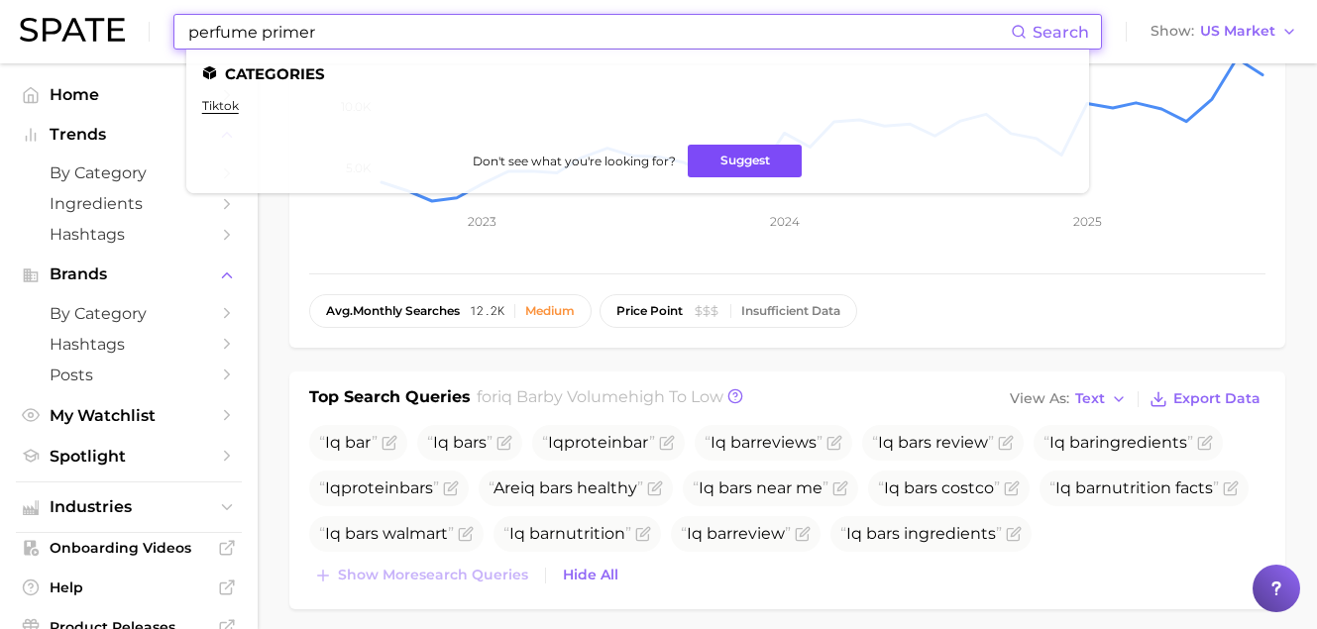
click at [772, 162] on button "Suggest" at bounding box center [745, 161] width 114 height 33
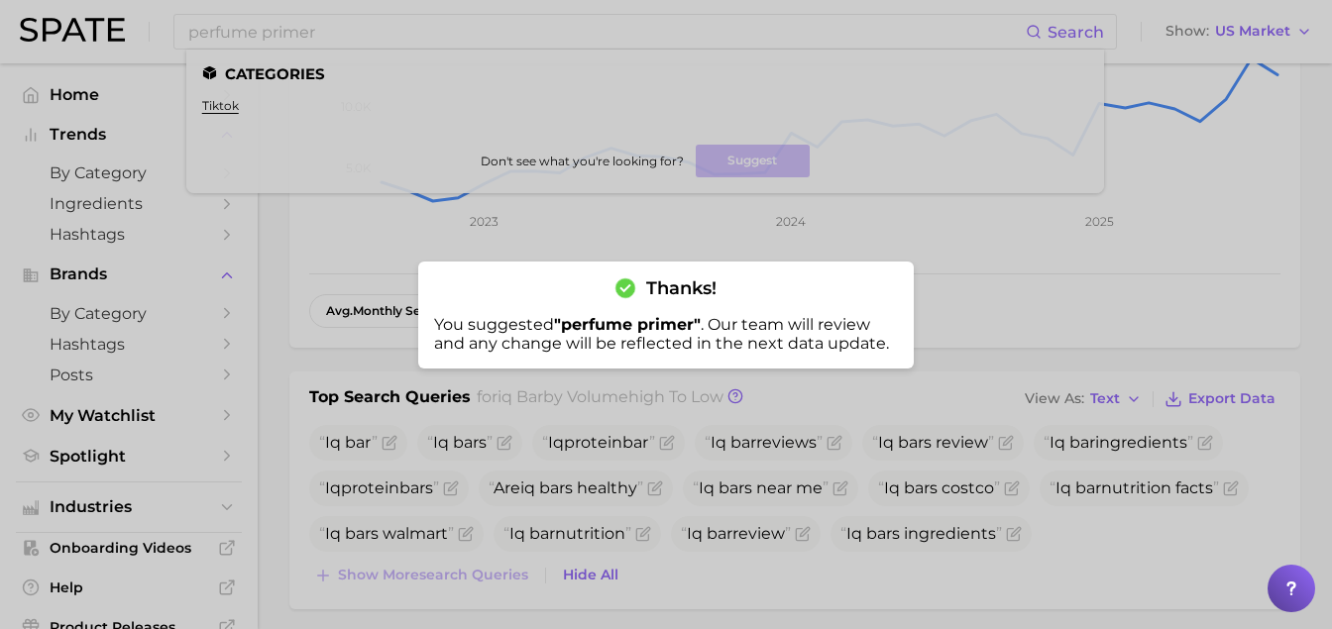
click at [372, 32] on div at bounding box center [666, 314] width 1332 height 629
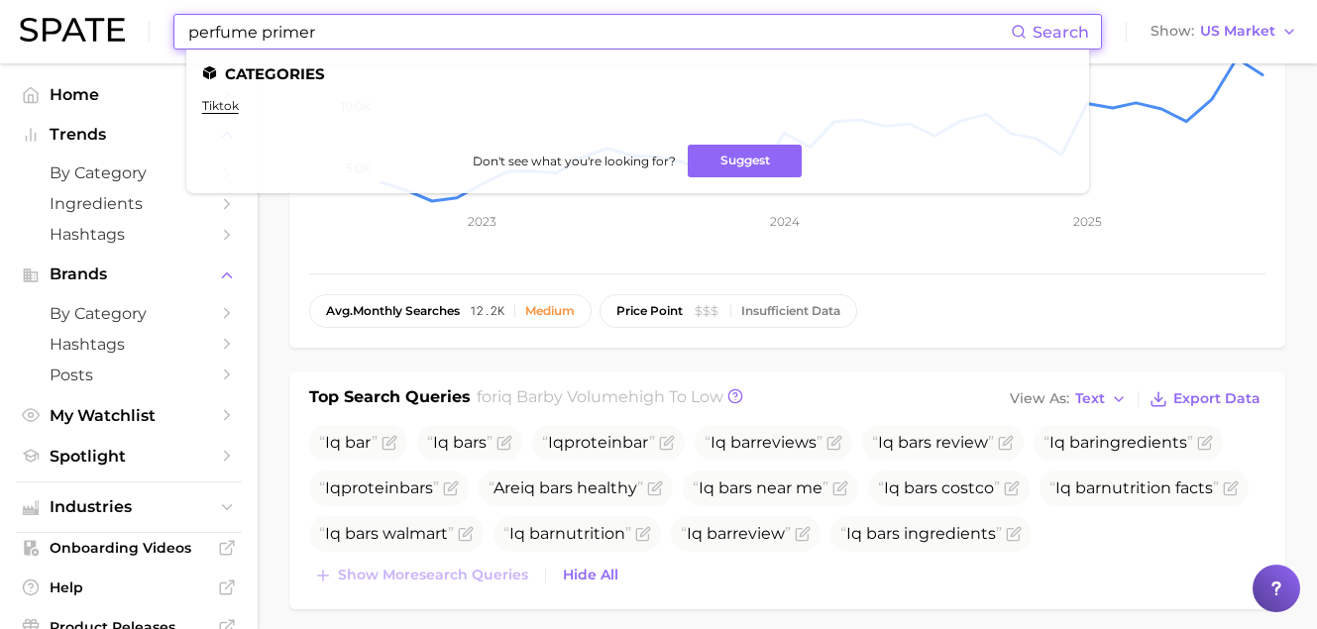
drag, startPoint x: 424, startPoint y: 41, endPoint x: 92, endPoint y: 15, distance: 333.0
click at [103, 15] on div "perfume primer Search Categories tiktok Don't see what you're looking for? Sugg…" at bounding box center [658, 31] width 1277 height 63
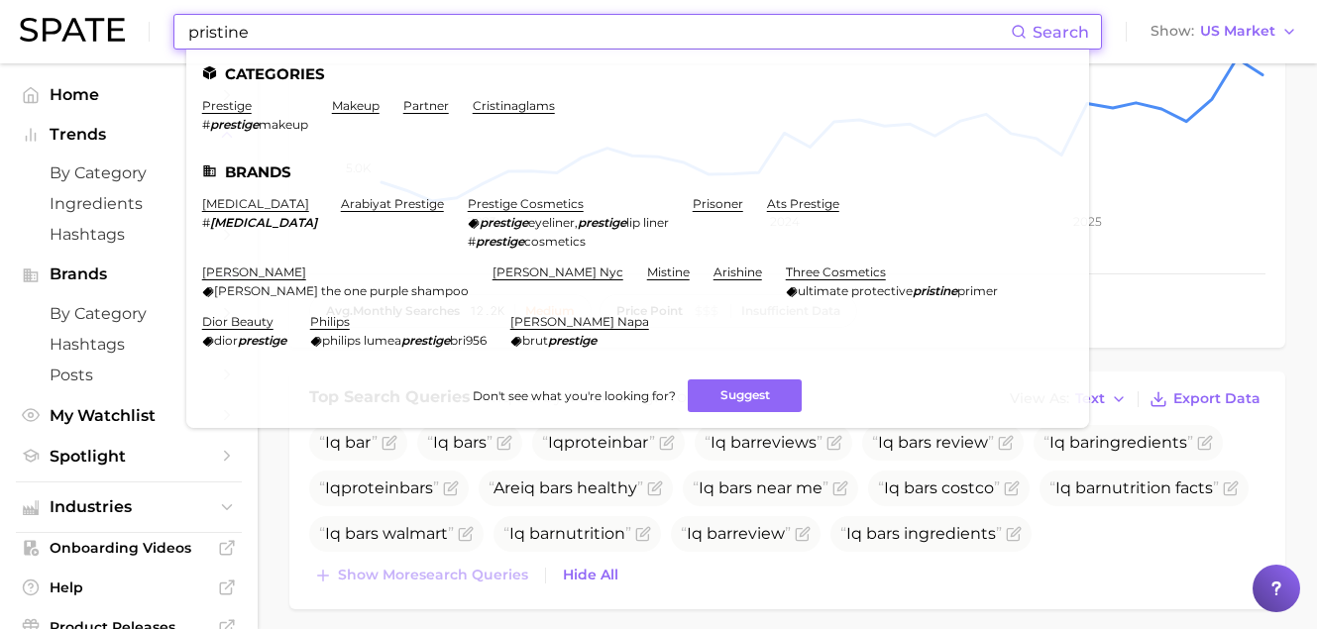
drag, startPoint x: 291, startPoint y: 35, endPoint x: 17, endPoint y: 22, distance: 274.8
click at [17, 22] on header "pristine Search Categories prestige # prestige makeup makeup partner cristinagl…" at bounding box center [658, 31] width 1317 height 63
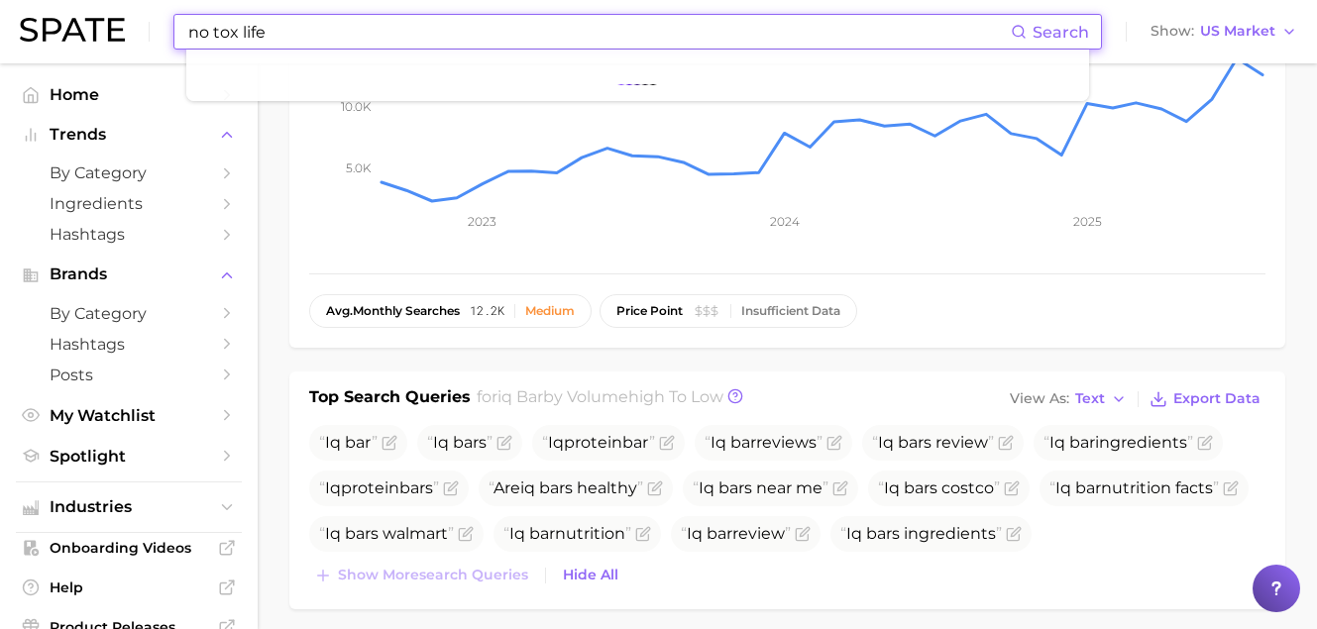
paste input "https://notoxlife.com/"
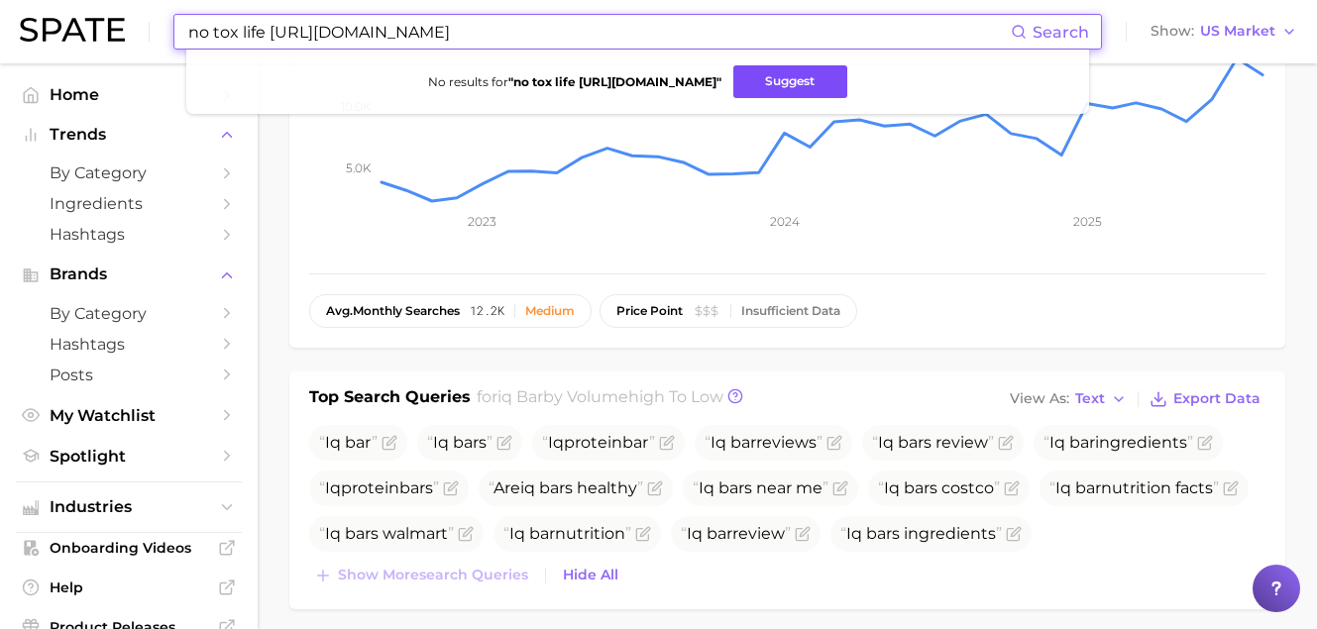
click at [741, 78] on button "Suggest" at bounding box center [790, 81] width 114 height 33
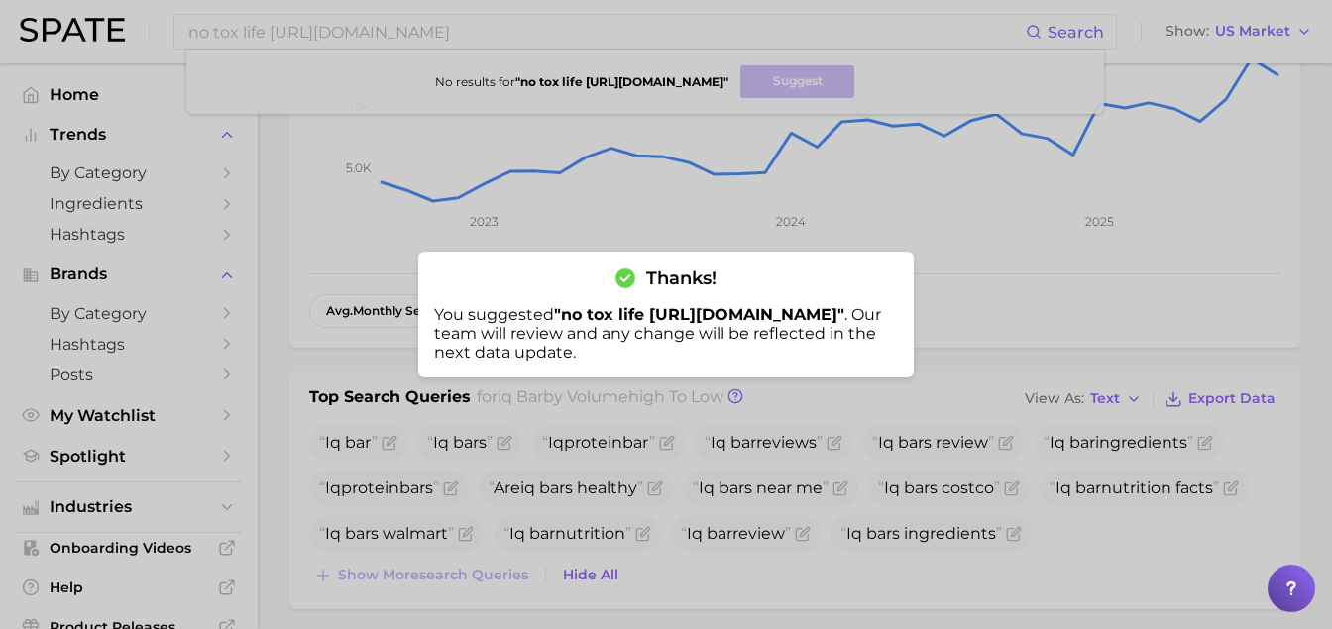
click at [340, 48] on div at bounding box center [666, 314] width 1332 height 629
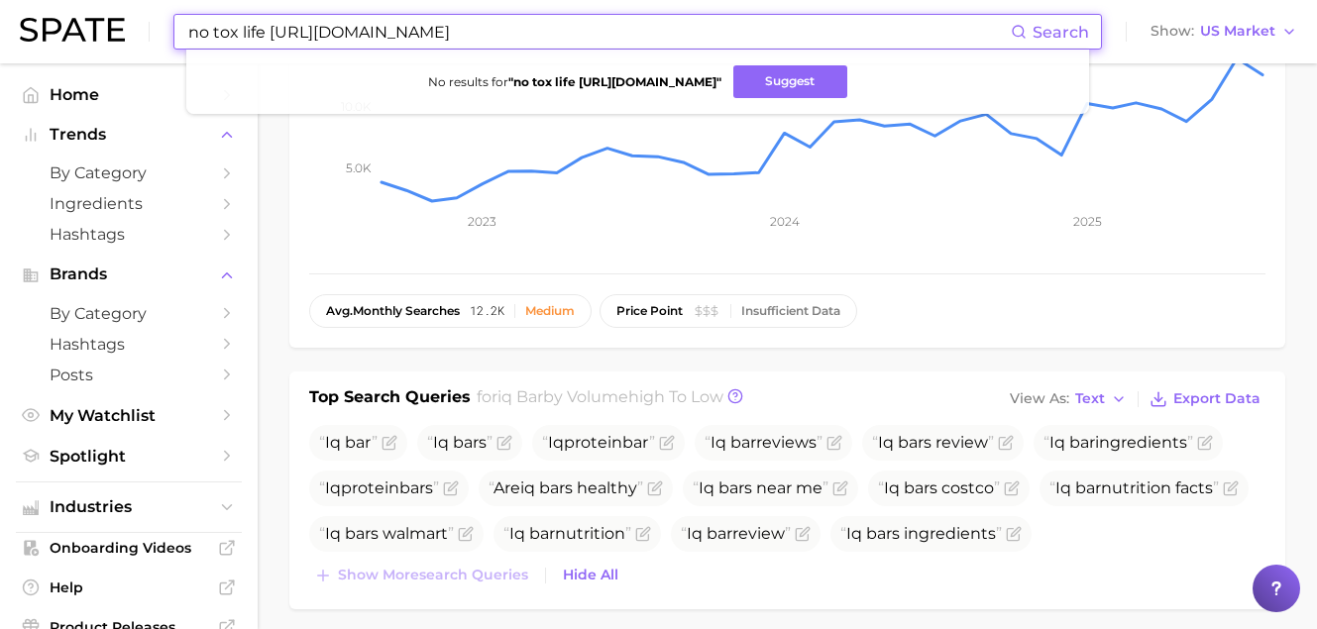
drag, startPoint x: 512, startPoint y: 43, endPoint x: 65, endPoint y: 12, distance: 448.0
click at [65, 12] on div "no tox life https://notoxlife.com/ Search No results for " no tox life https://…" at bounding box center [658, 31] width 1277 height 63
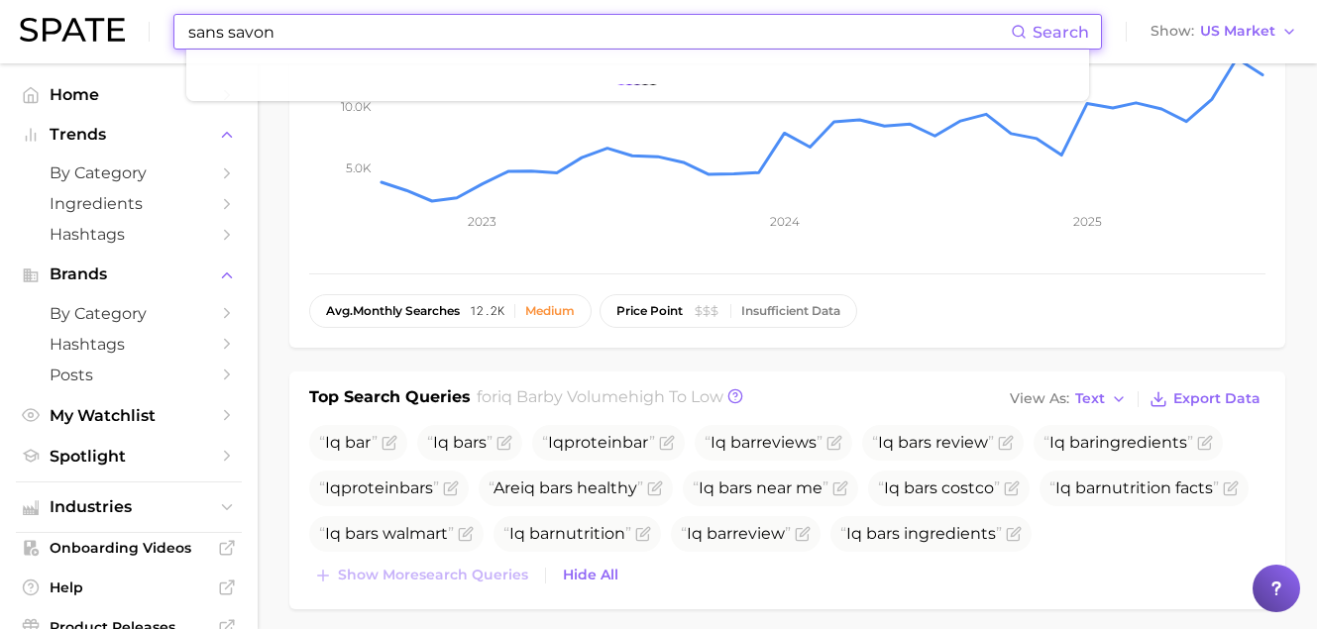
paste input "https://sanssavon.com/"
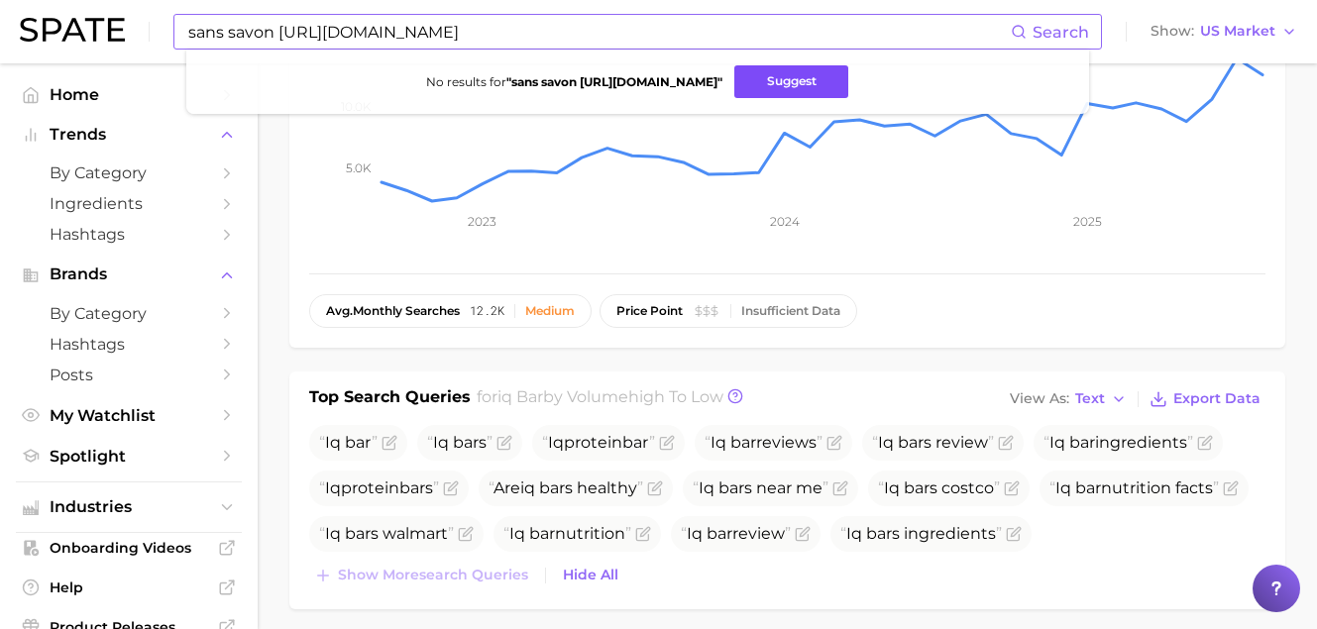
click at [757, 76] on button "Suggest" at bounding box center [791, 81] width 114 height 33
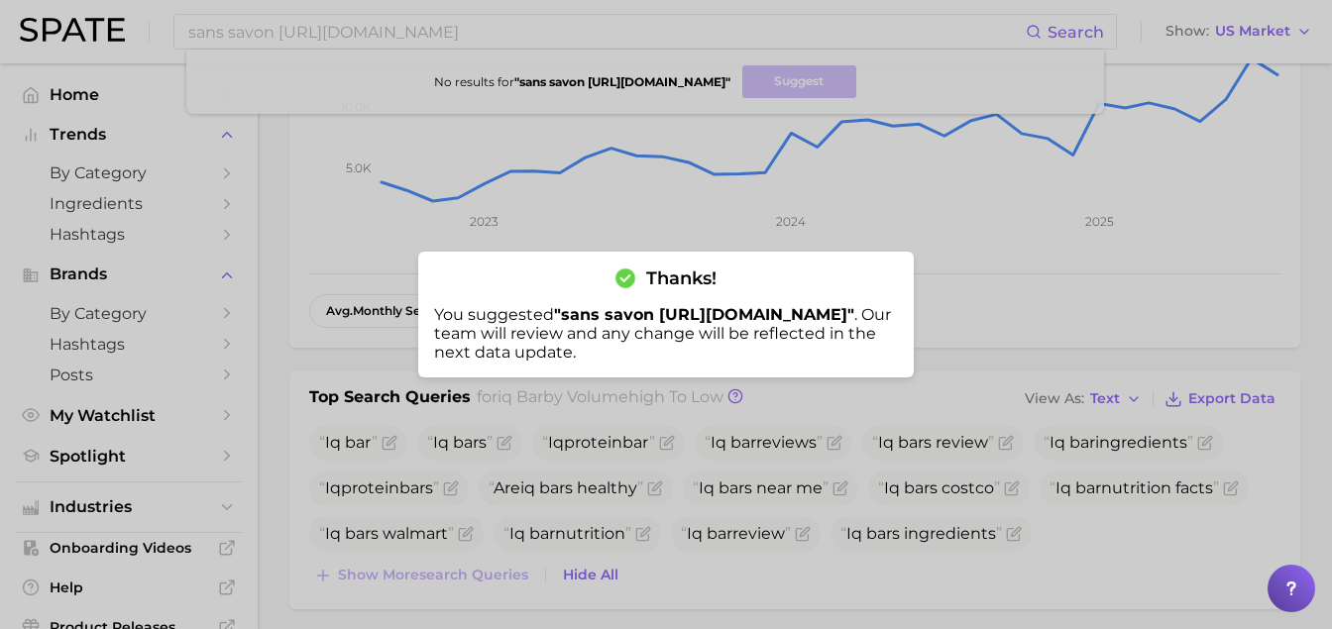
click at [508, 40] on div at bounding box center [666, 314] width 1332 height 629
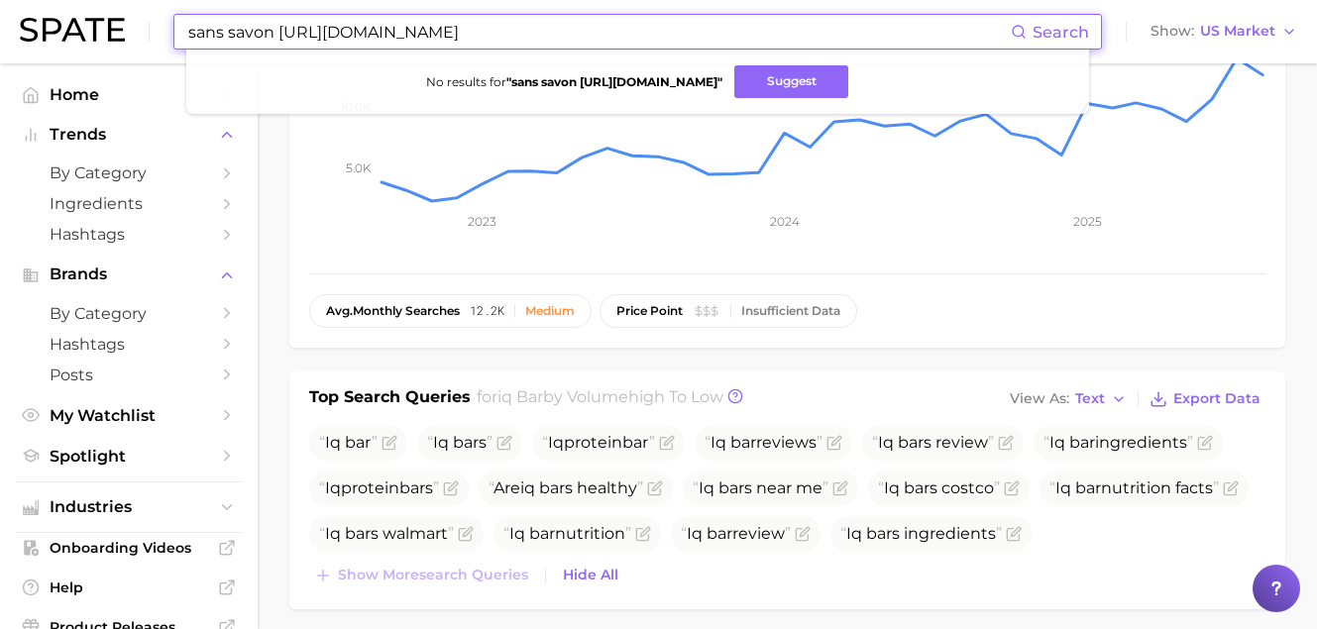
drag, startPoint x: 498, startPoint y: 34, endPoint x: 90, endPoint y: 5, distance: 409.3
click at [90, 5] on div "sans savon https://sanssavon.com/ Search No results for " sans savon https://sa…" at bounding box center [658, 31] width 1277 height 63
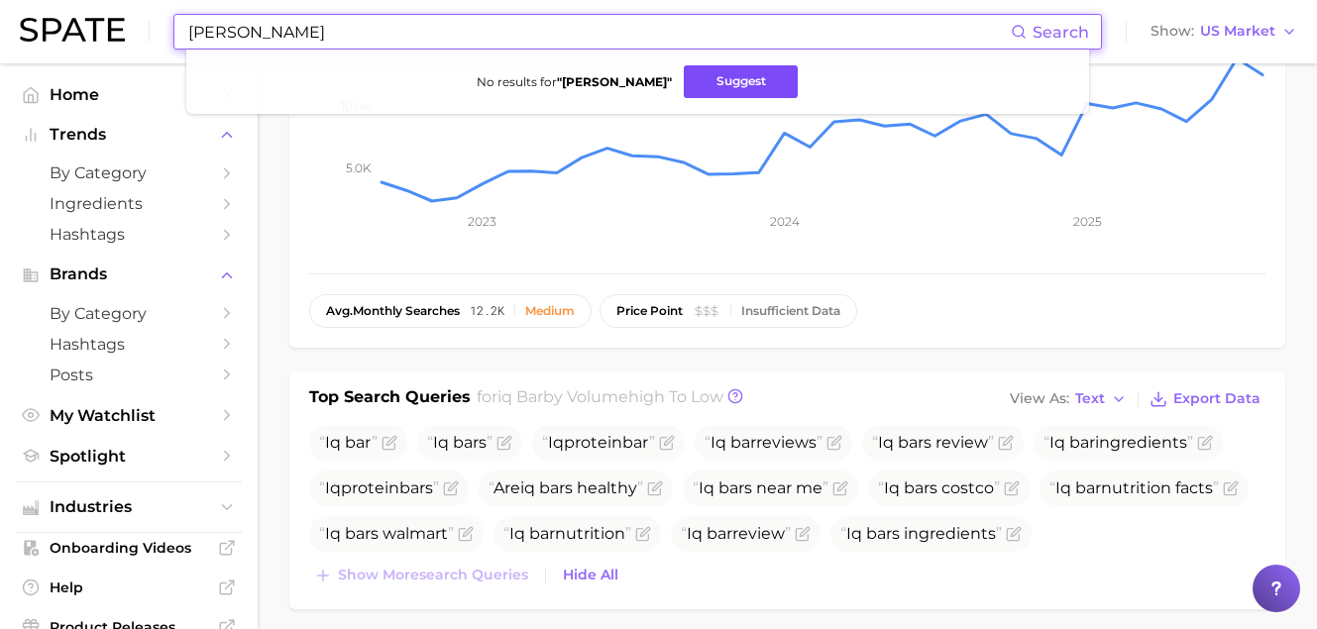
click at [734, 72] on button "Suggest" at bounding box center [741, 81] width 114 height 33
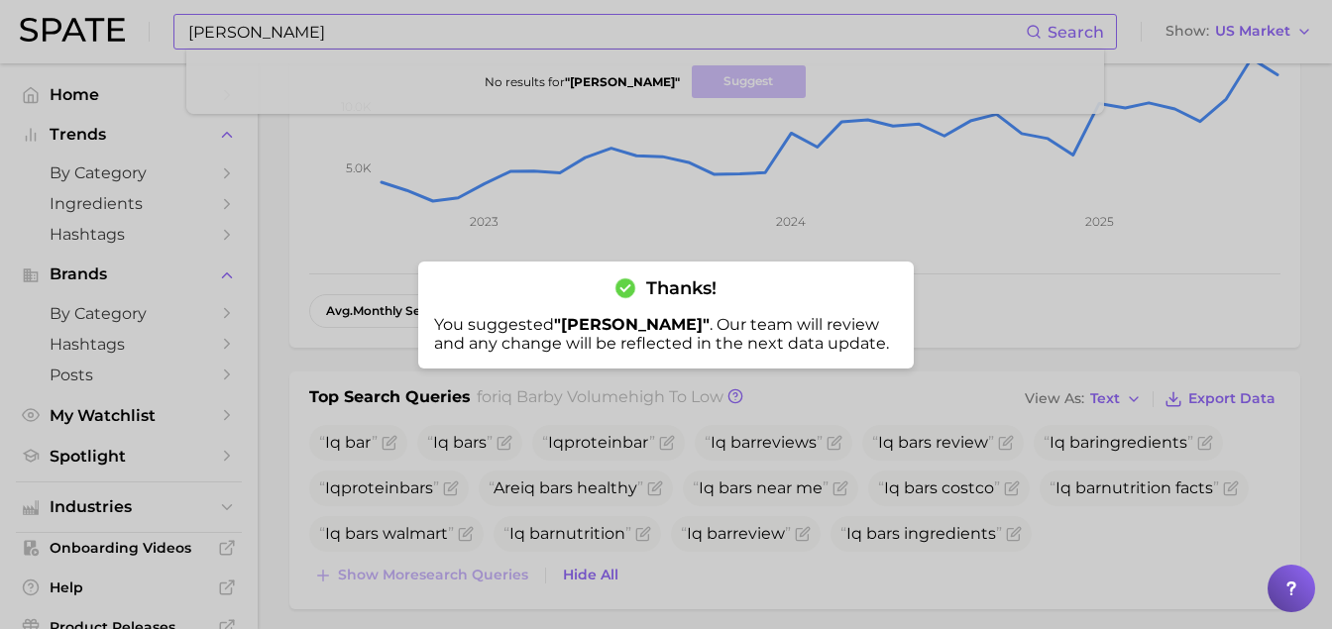
click at [318, 35] on div at bounding box center [666, 314] width 1332 height 629
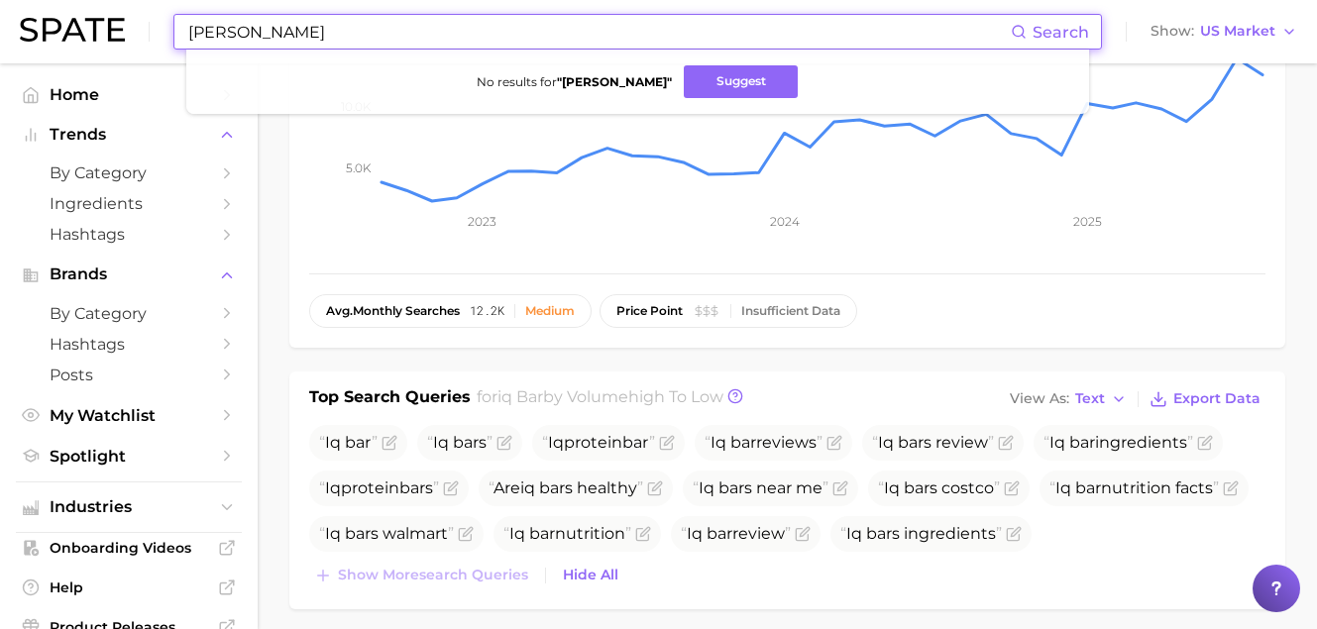
drag, startPoint x: 331, startPoint y: 31, endPoint x: 91, endPoint y: 22, distance: 240.0
click at [91, 22] on div "diane keaton Search No results for " diane keaton " Suggest Show US Market" at bounding box center [658, 31] width 1277 height 63
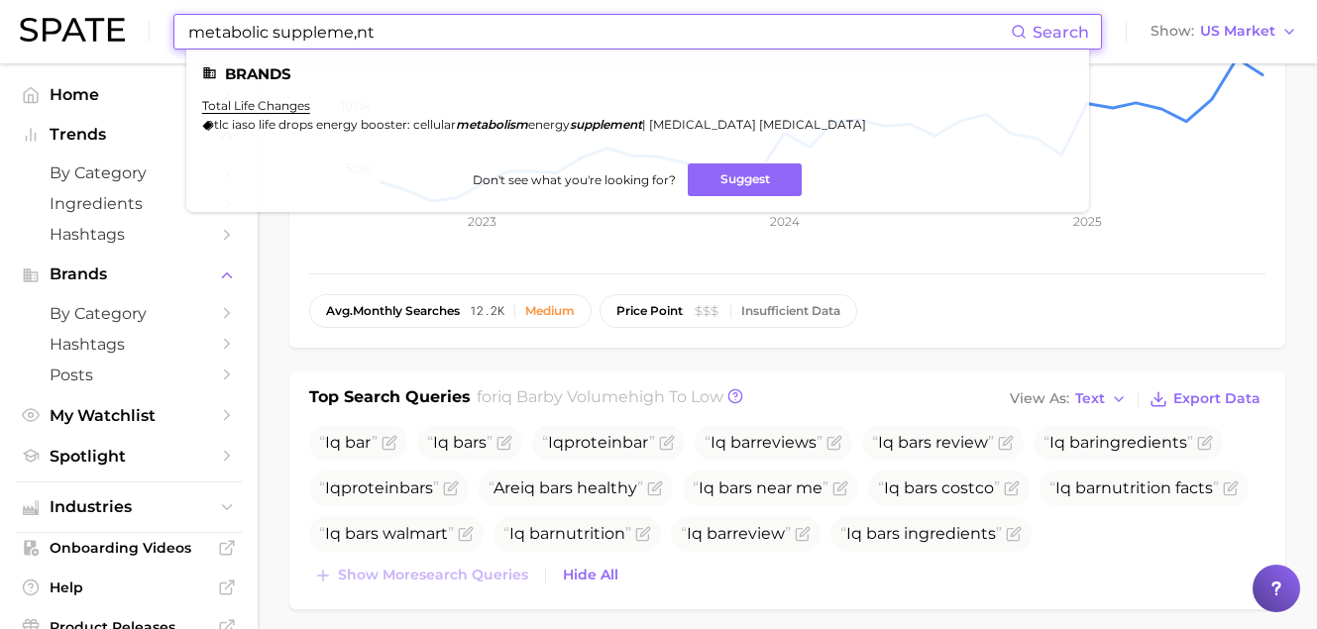
click at [364, 26] on input "metabolic suppleme,nt" at bounding box center [598, 32] width 824 height 34
drag, startPoint x: 396, startPoint y: 34, endPoint x: 35, endPoint y: 17, distance: 362.1
click at [55, 24] on div "metabolic suppleme,nt Search Brands total life changes tlc iaso life drops ener…" at bounding box center [658, 31] width 1277 height 63
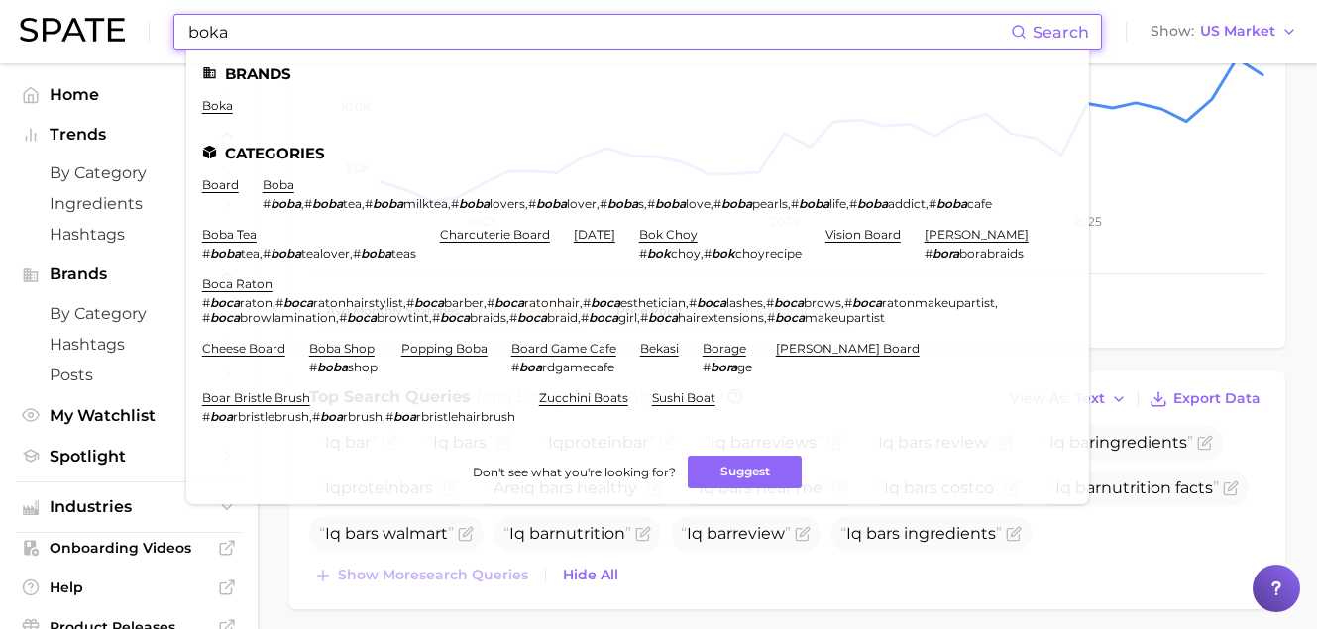
type input "boka"
click at [222, 115] on ul "boka" at bounding box center [637, 113] width 871 height 31
click at [221, 110] on link "boka" at bounding box center [217, 105] width 31 height 15
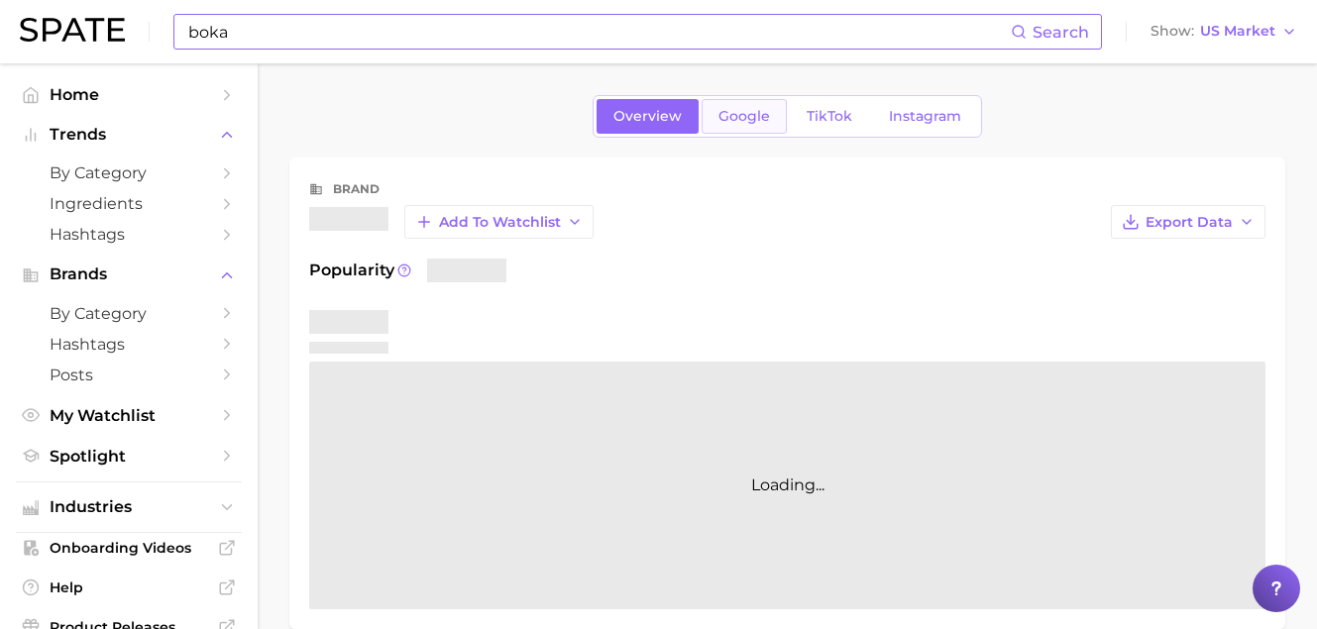
click at [771, 116] on link "Google" at bounding box center [744, 116] width 85 height 35
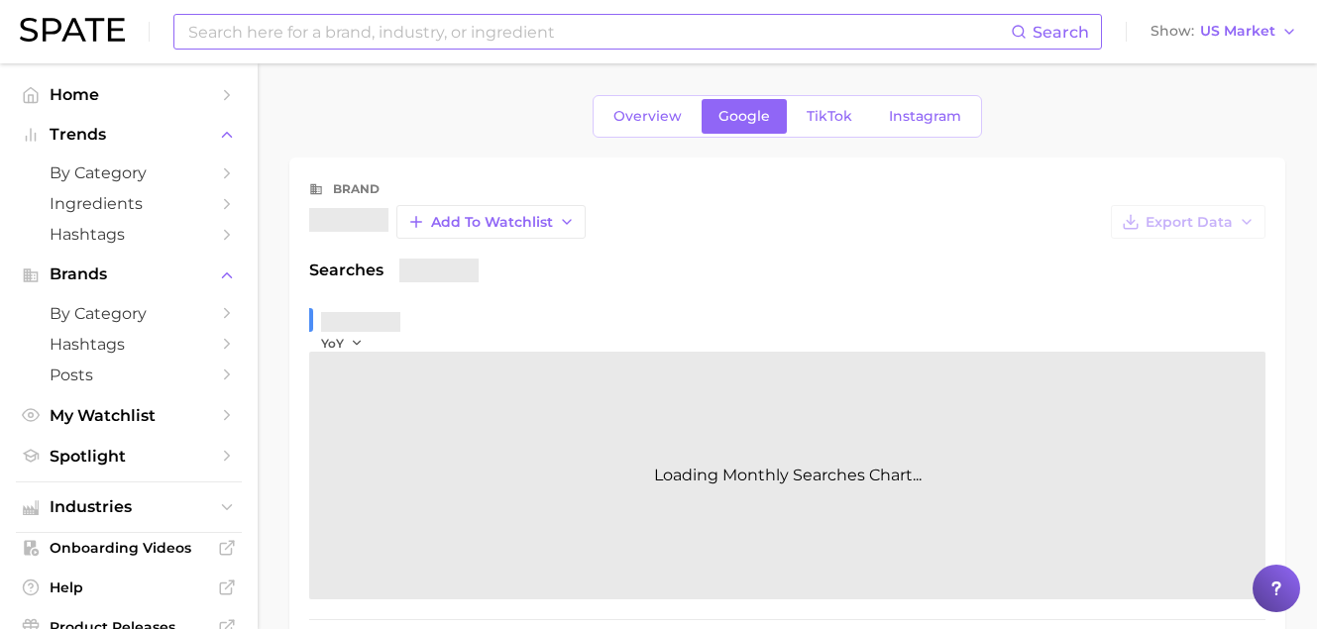
scroll to position [605, 0]
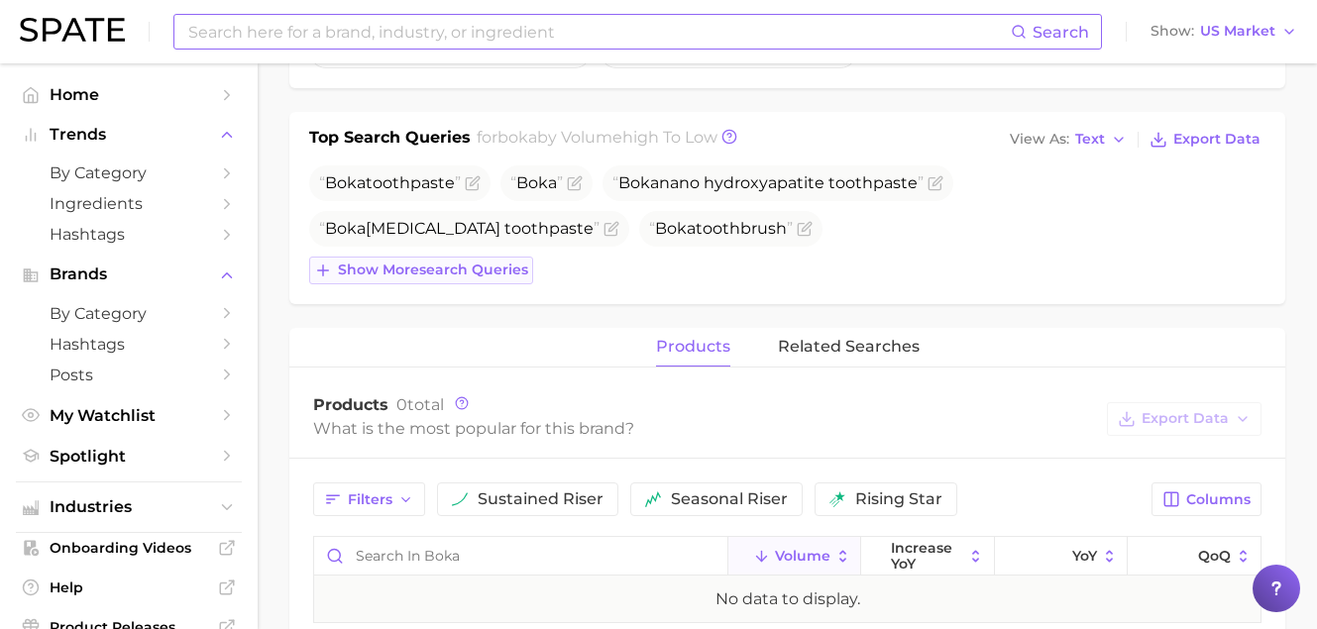
click at [430, 221] on div "Boka toothpaste Boka Boka nano hydroxyapatite toothpaste Boka whitening toothpa…" at bounding box center [787, 224] width 956 height 119
click at [467, 276] on span "Show more search queries" at bounding box center [433, 270] width 190 height 17
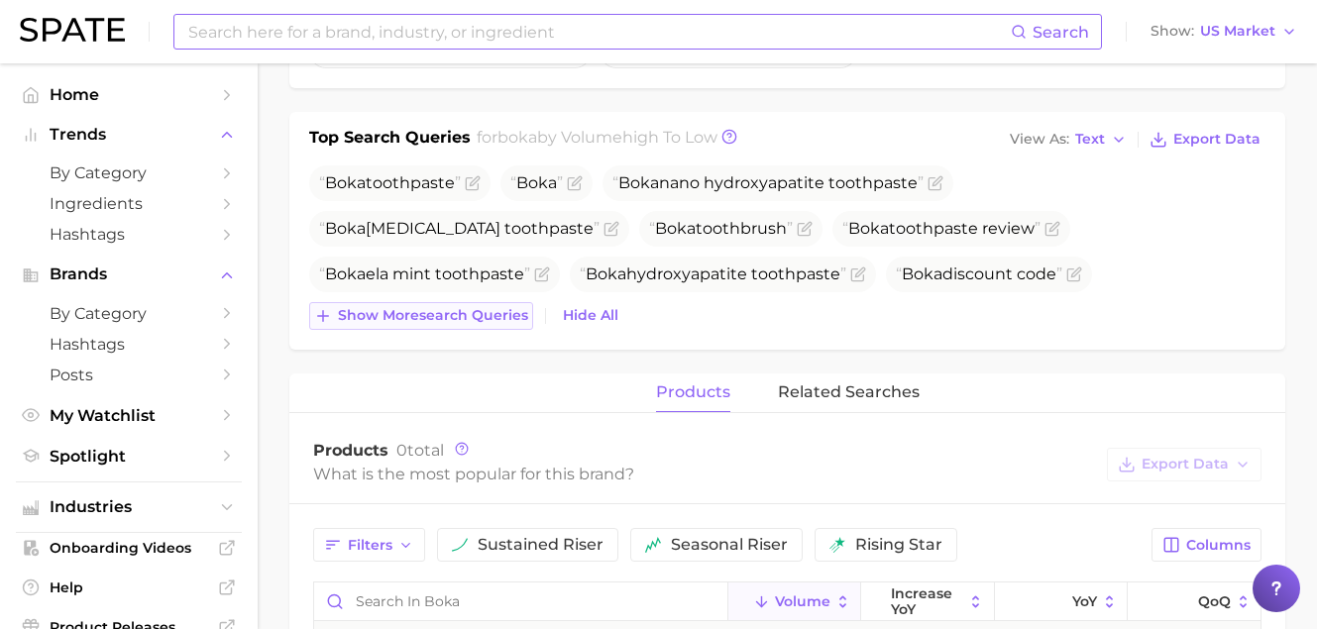
click at [449, 314] on span "Show more search queries" at bounding box center [433, 315] width 190 height 17
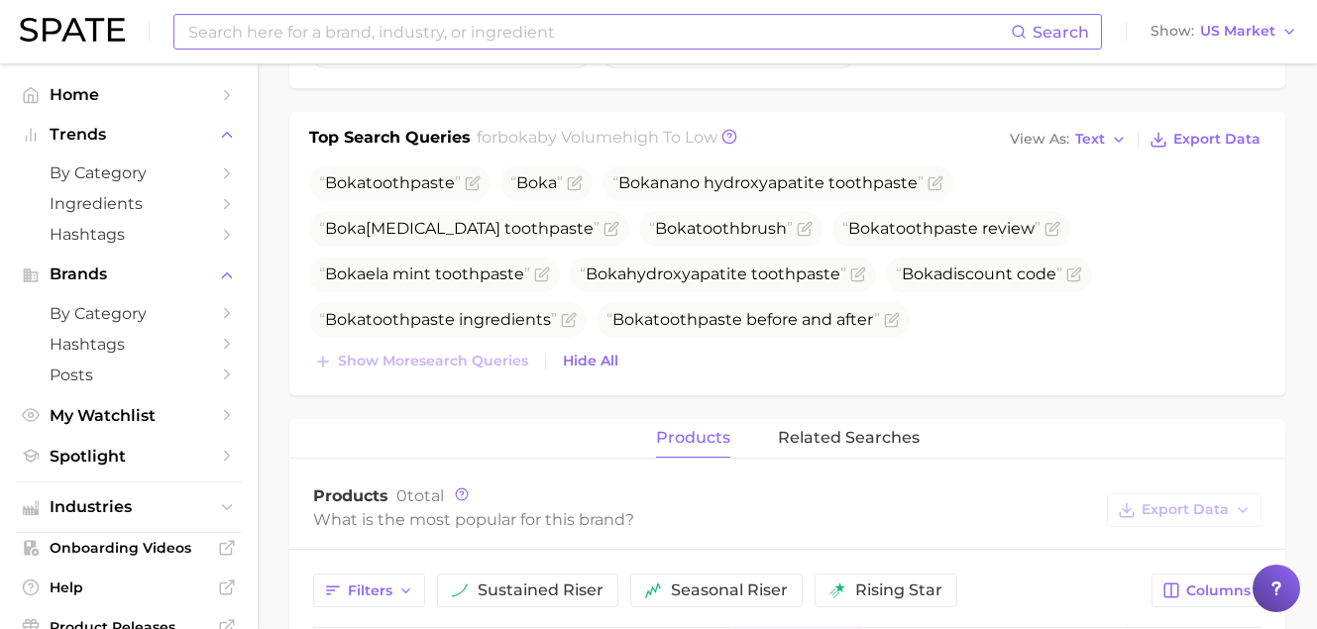
click at [301, 35] on input at bounding box center [598, 32] width 824 height 34
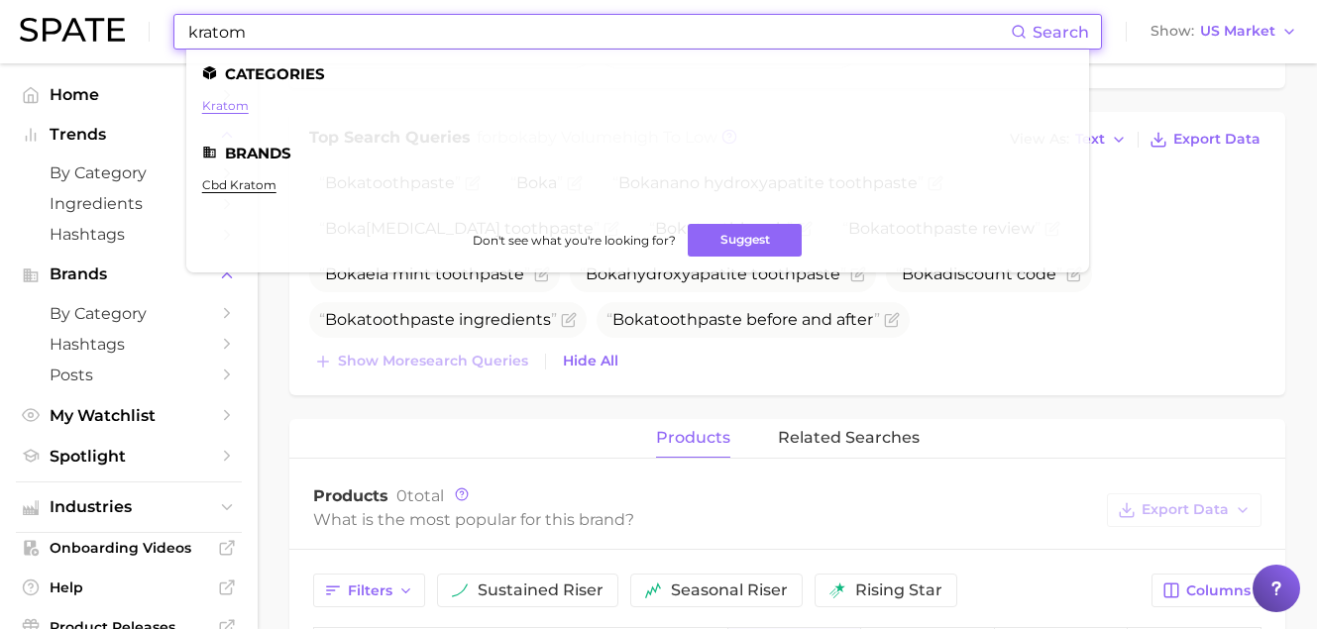
type input "kratom"
click at [225, 101] on link "kratom" at bounding box center [225, 105] width 47 height 15
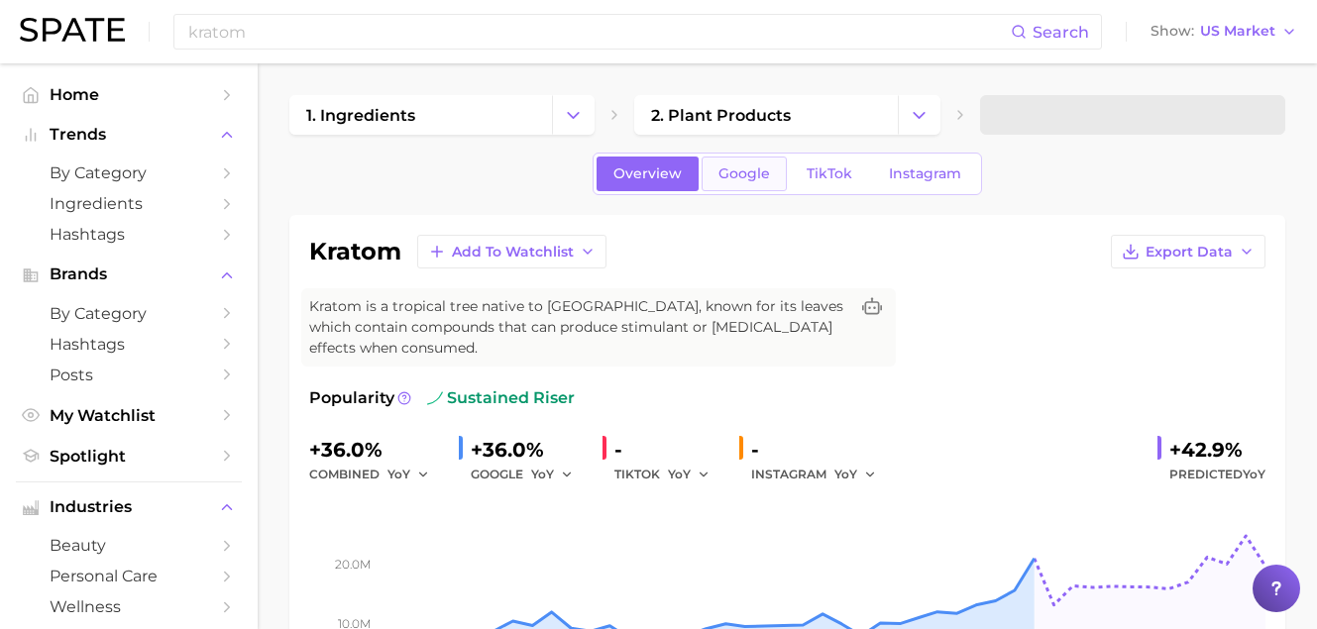
click at [728, 173] on span "Google" at bounding box center [744, 173] width 52 height 17
